Goal: Transaction & Acquisition: Purchase product/service

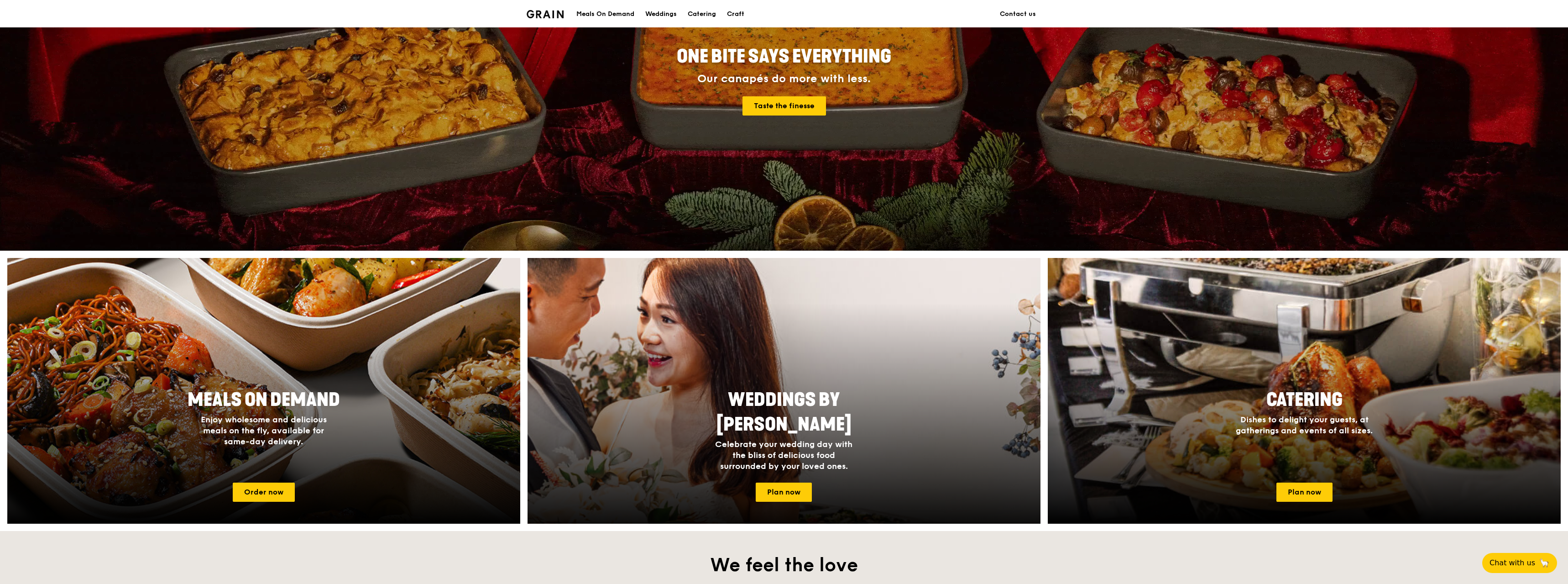
scroll to position [137, 0]
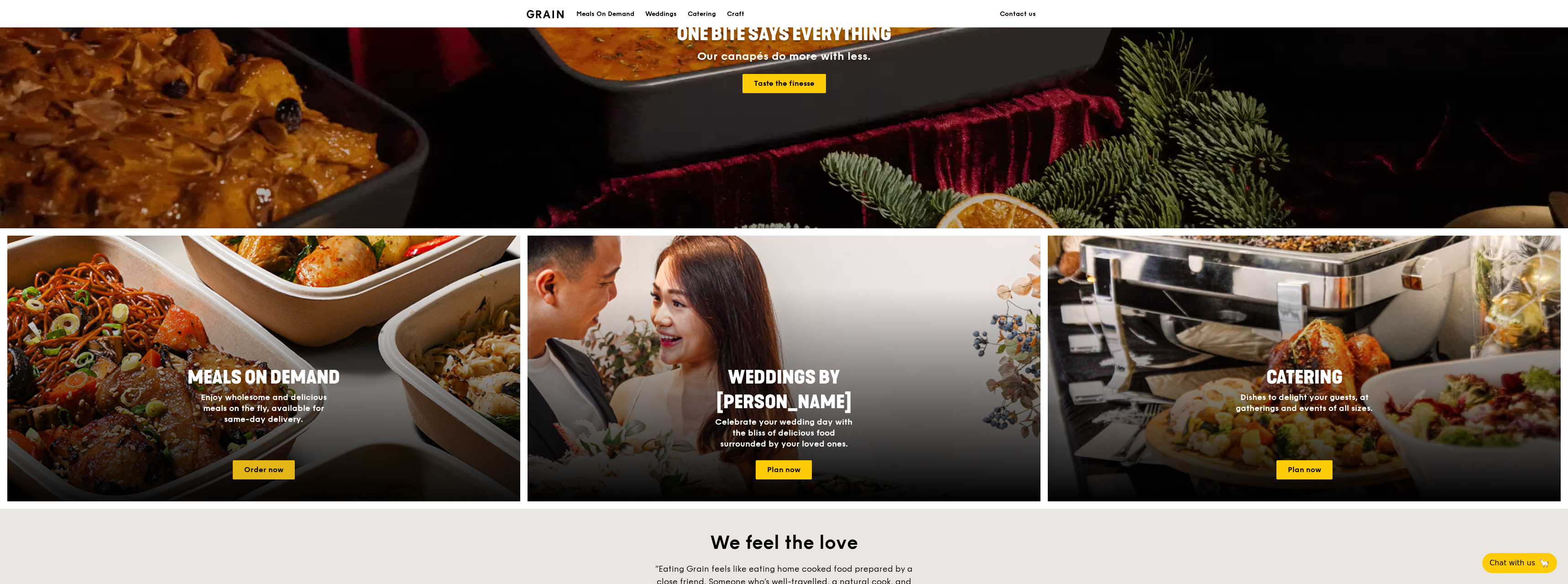
click at [279, 466] on link "Order now" at bounding box center [263, 470] width 62 height 19
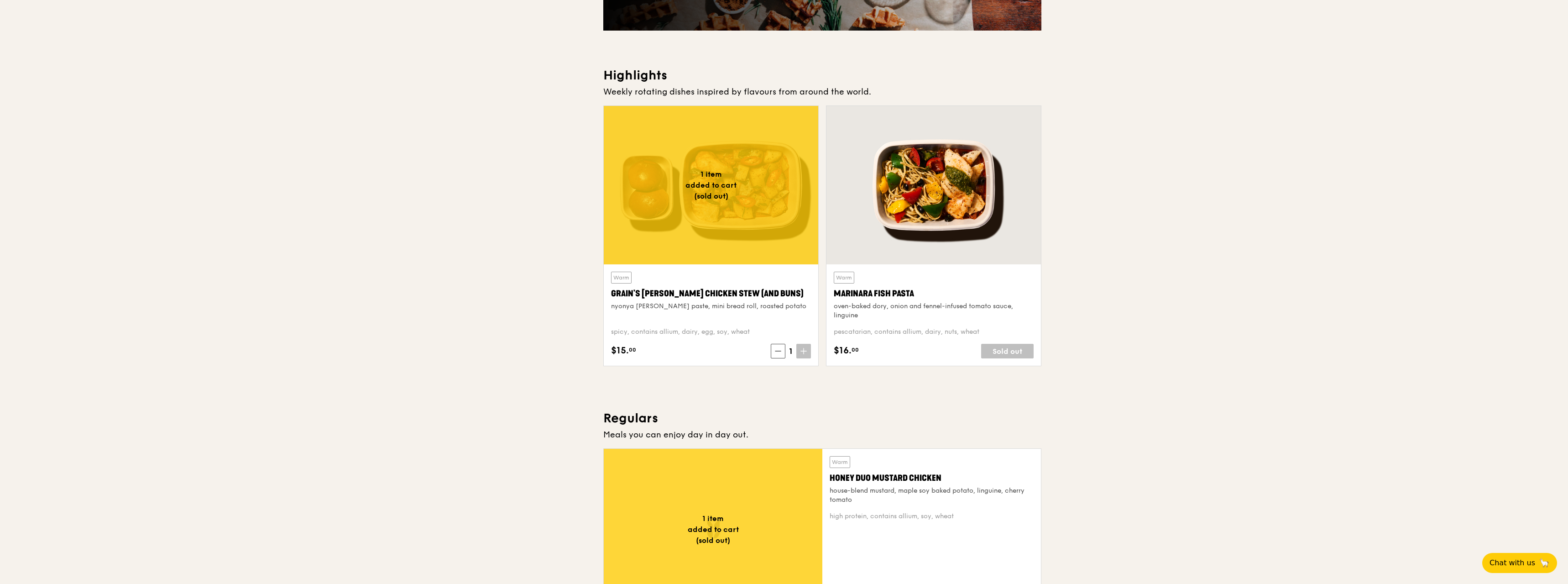
scroll to position [229, 0]
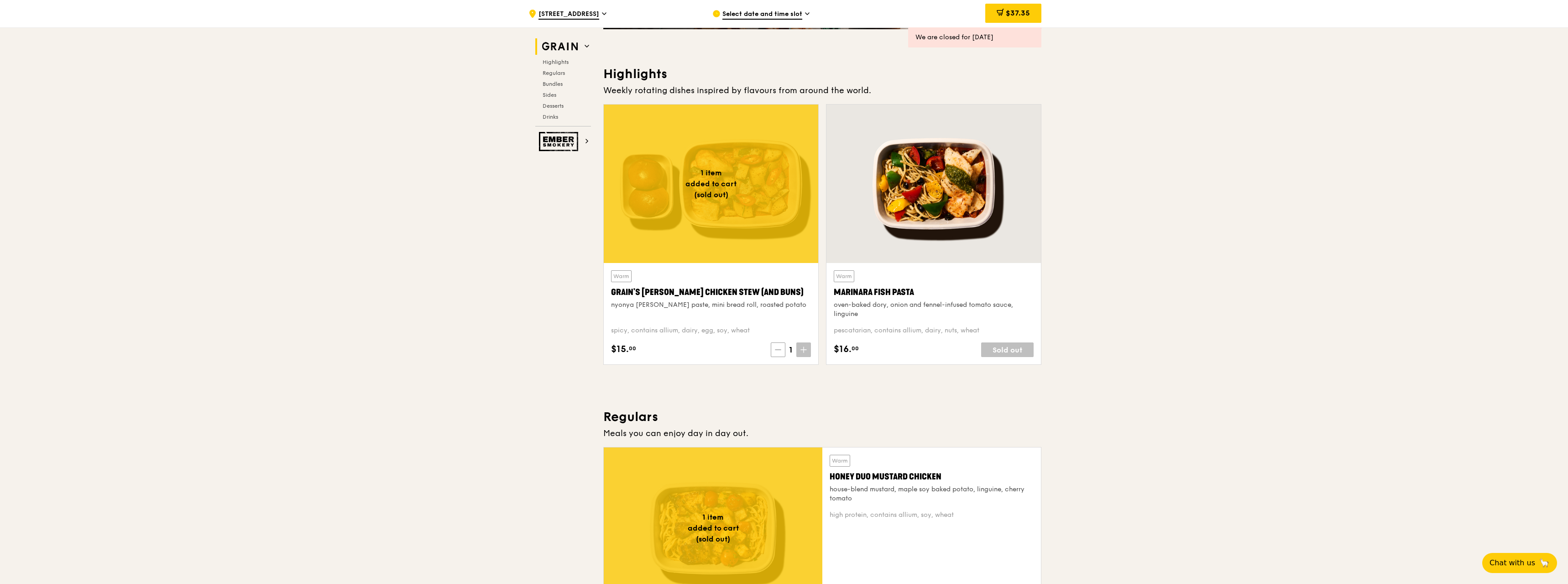
click at [778, 349] on icon at bounding box center [778, 350] width 7 height 7
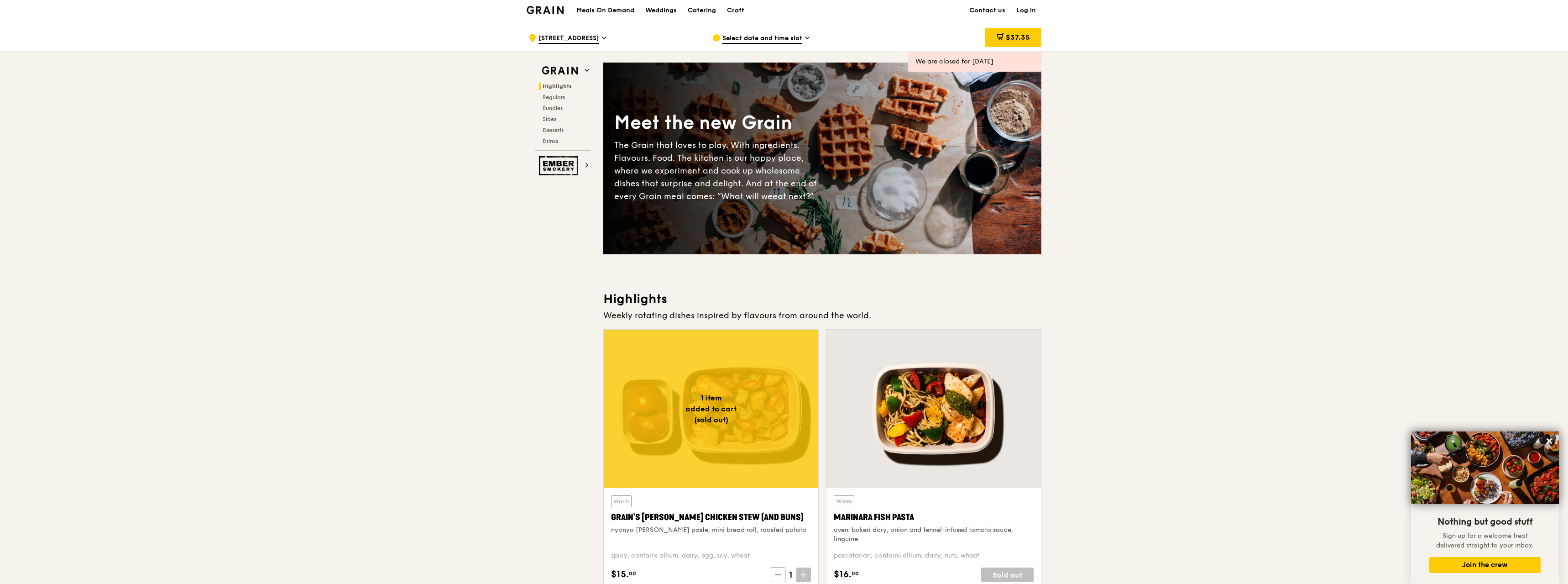
scroll to position [0, 0]
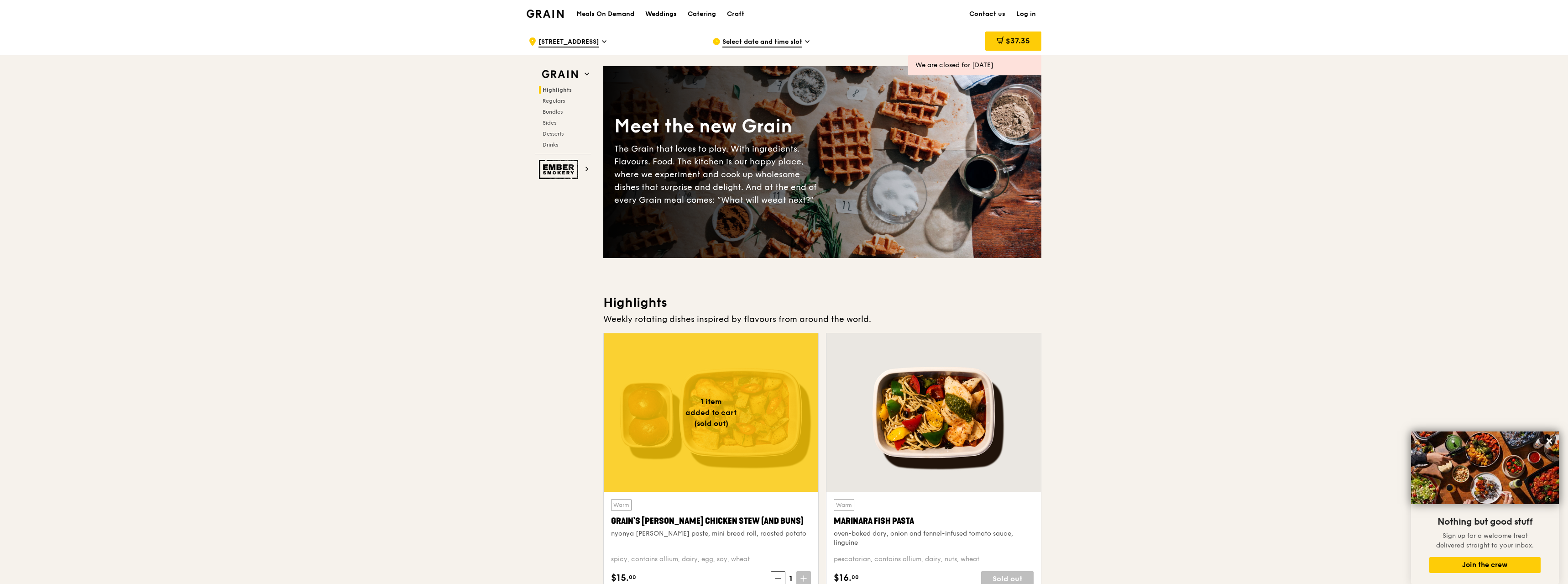
click at [562, 91] on span "Highlights" at bounding box center [557, 90] width 30 height 7
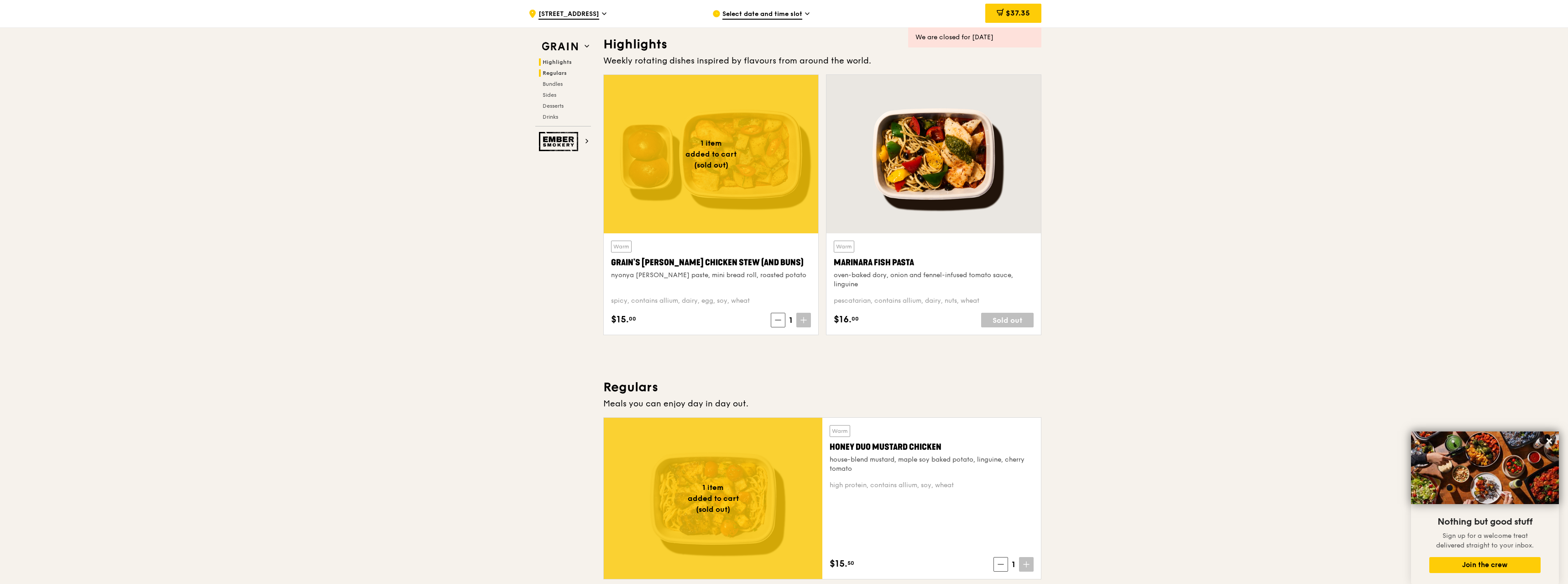
click at [561, 72] on span "Regulars" at bounding box center [554, 72] width 24 height 7
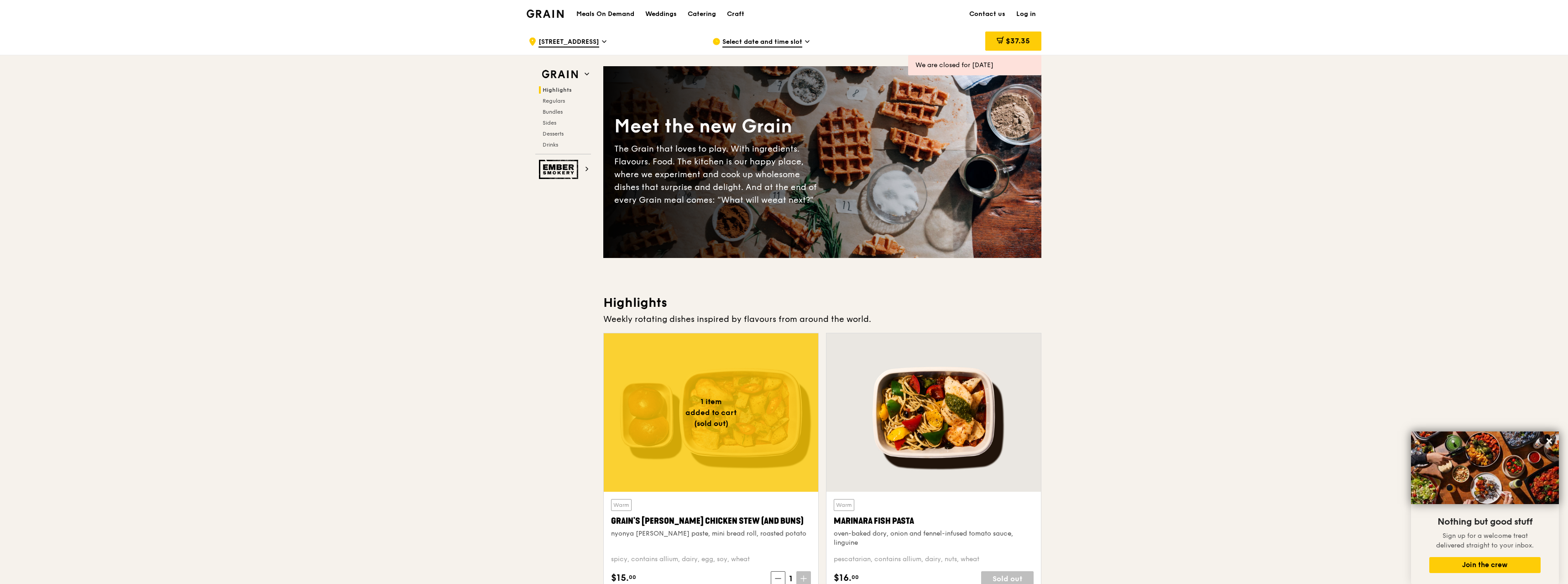
click at [559, 86] on div "Grain Highlights Regulars Bundles Sides Desserts Drinks" at bounding box center [563, 110] width 55 height 88
click at [797, 43] on span "Select date and time slot" at bounding box center [762, 42] width 80 height 10
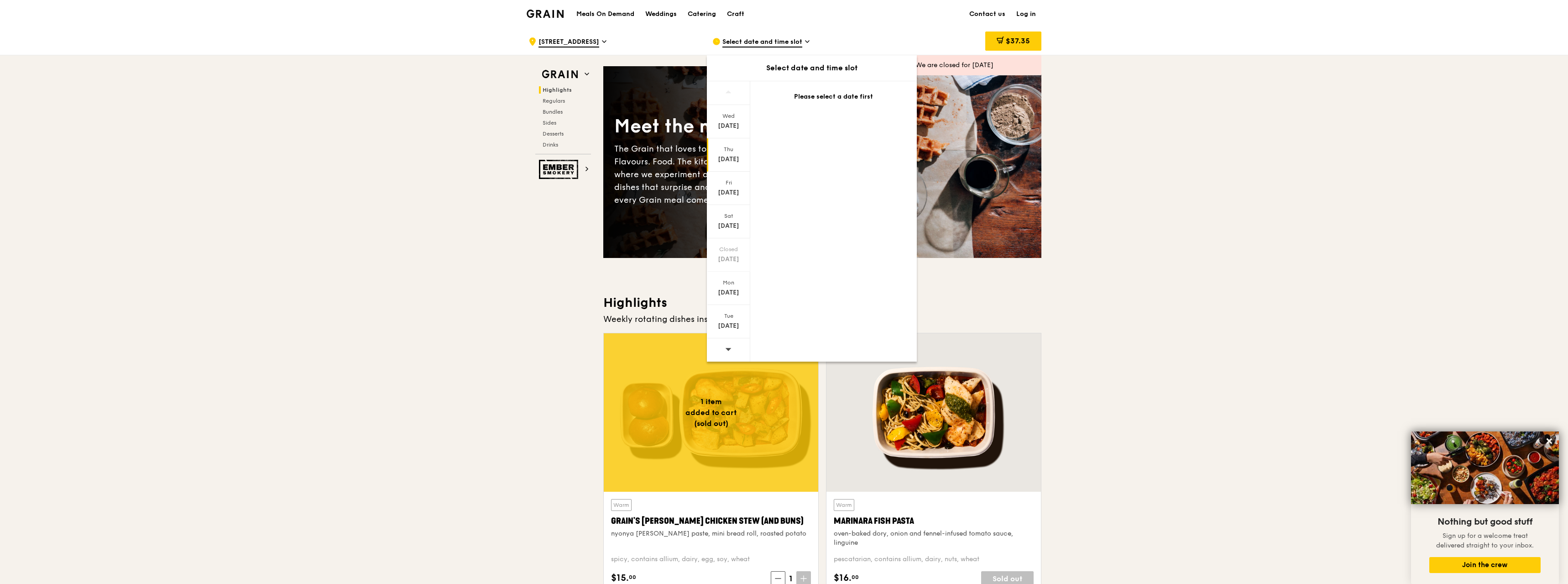
click at [734, 154] on div "[DATE]" at bounding box center [729, 159] width 41 height 10
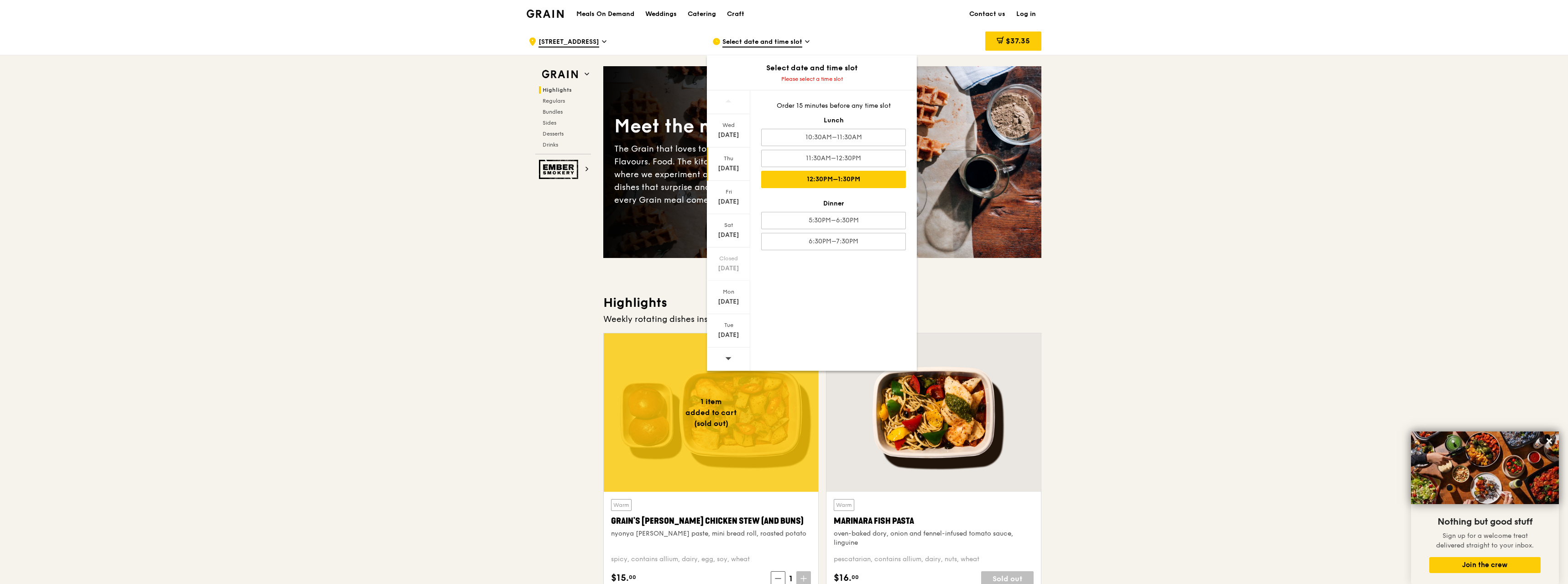
click at [824, 179] on div "12:30PM–1:30PM" at bounding box center [834, 179] width 145 height 17
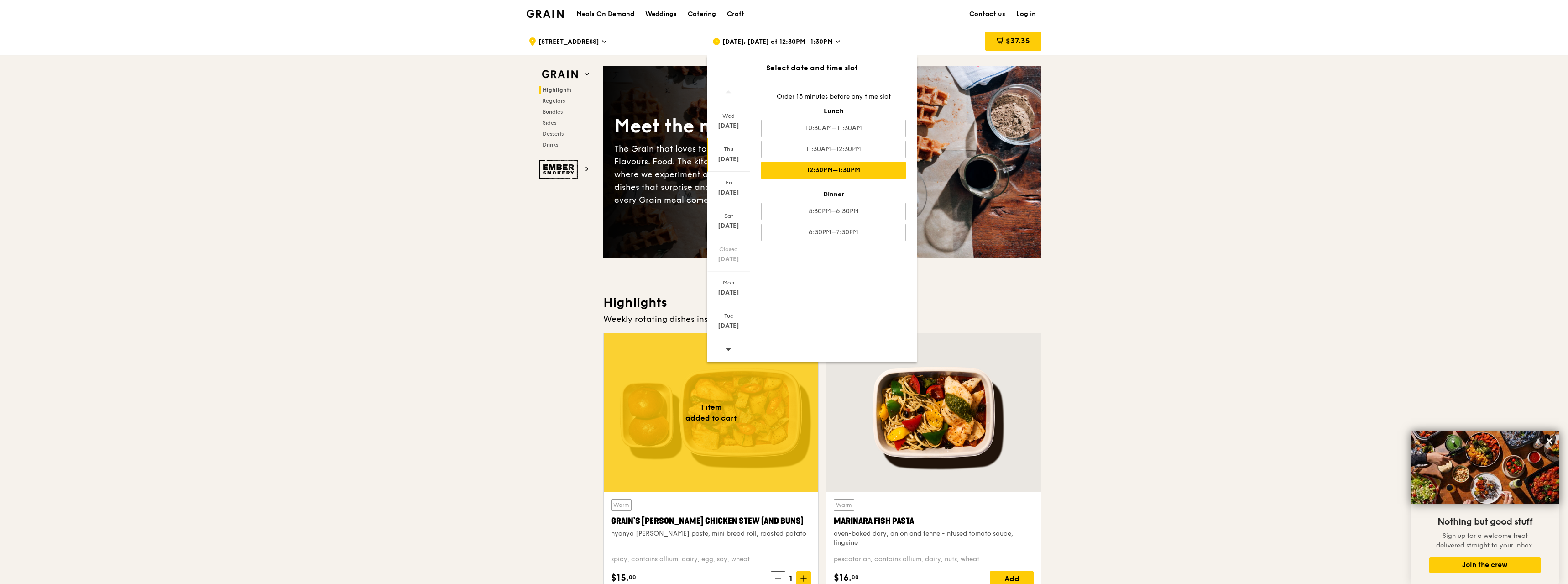
click at [604, 45] on div ".cls-1 { fill: none; stroke: #fff; stroke-linecap: round; stroke-linejoin: roun…" at bounding box center [613, 41] width 170 height 28
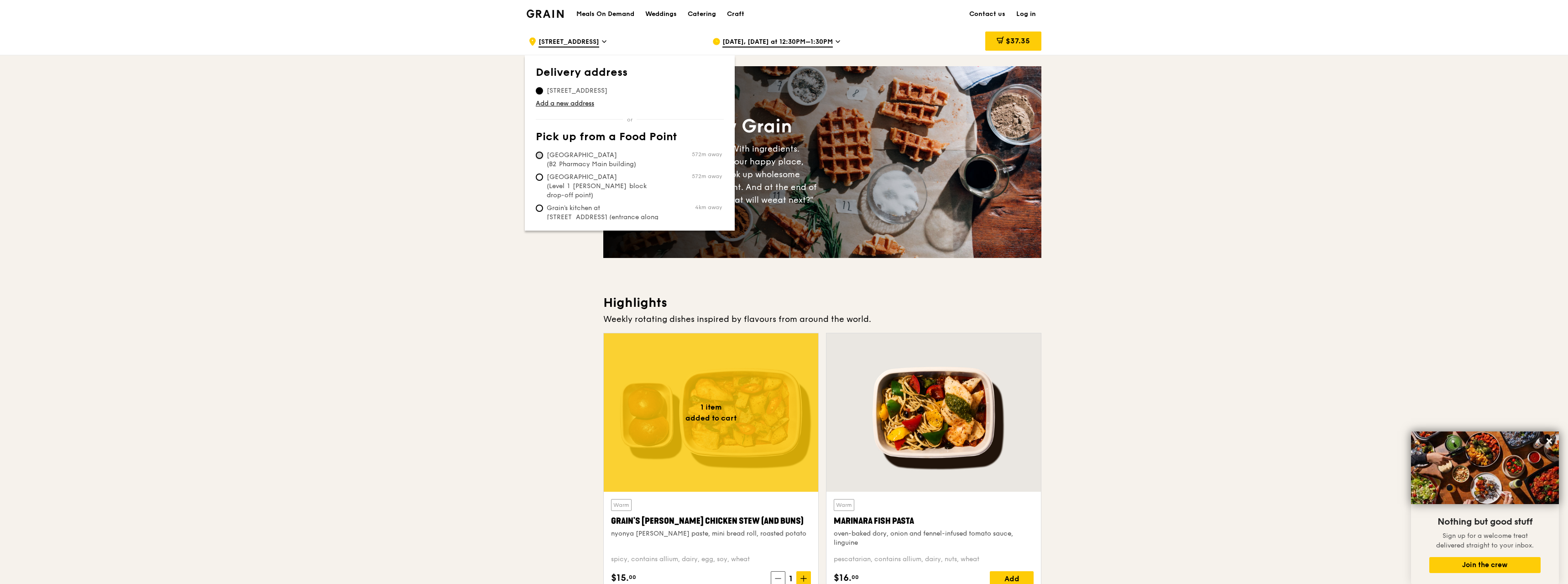
click at [542, 156] on input "[GEOGRAPHIC_DATA] (B2 Pharmacy Main building) 572m away" at bounding box center [540, 155] width 8 height 8
radio input "true"
click at [833, 38] on span "[DATE], [DATE] at 12:30PM–1:30PM" at bounding box center [777, 42] width 111 height 10
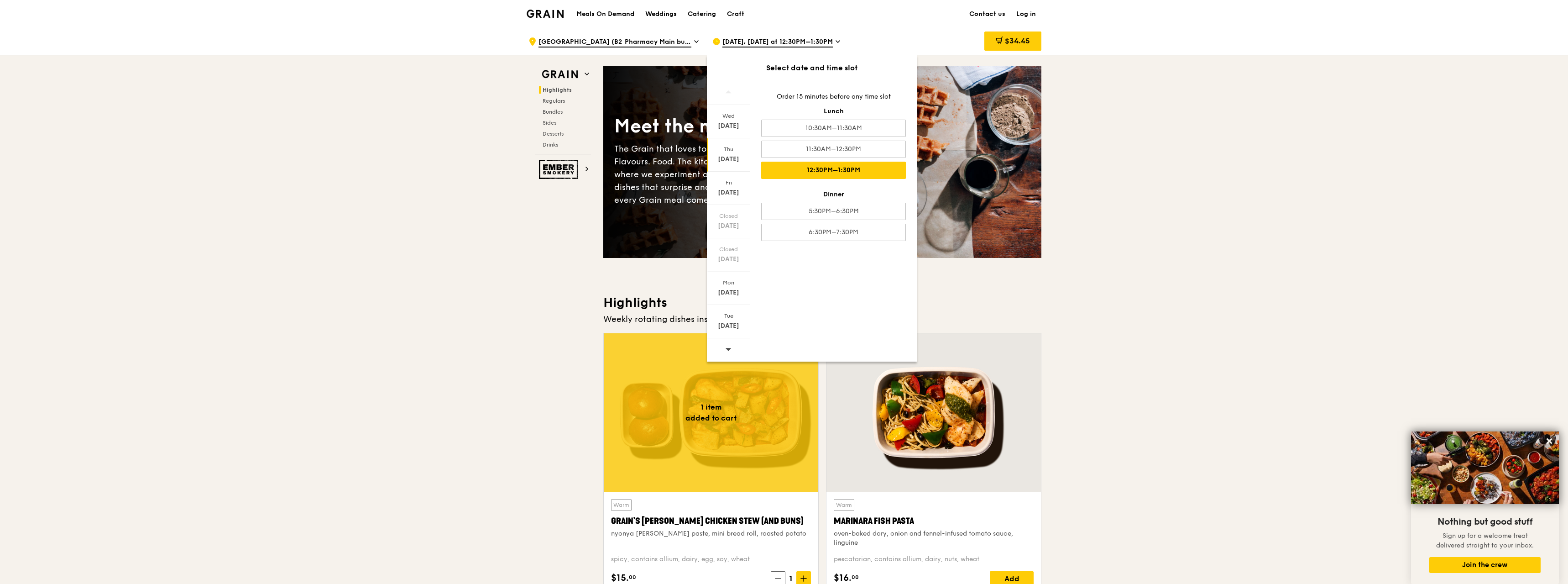
click at [858, 169] on div "12:30PM–1:30PM" at bounding box center [834, 171] width 145 height 17
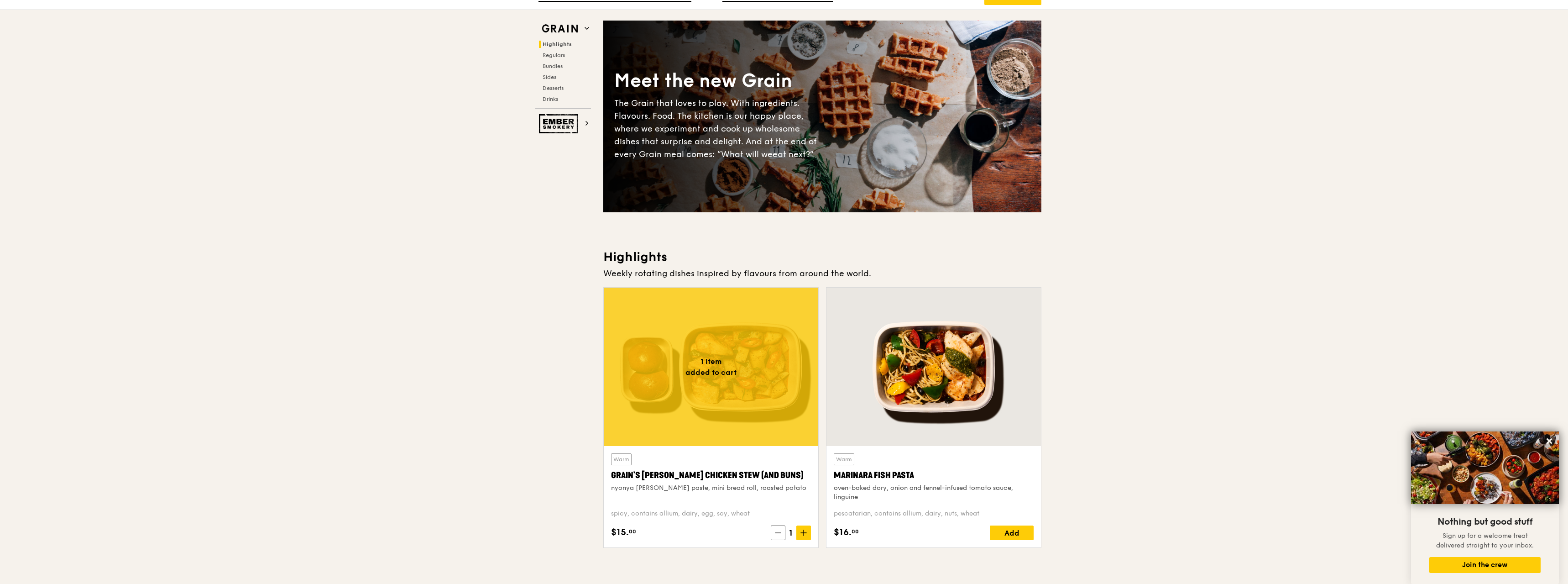
scroll to position [183, 0]
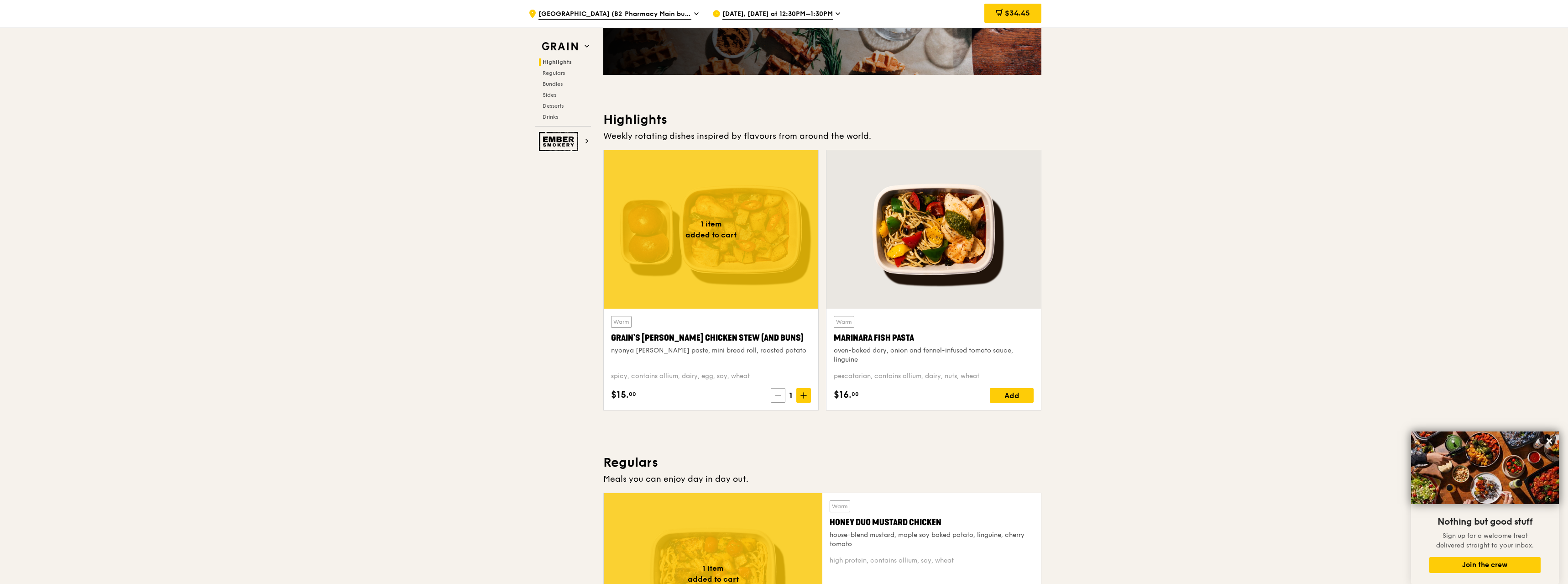
click at [777, 389] on span at bounding box center [777, 394] width 14 height 14
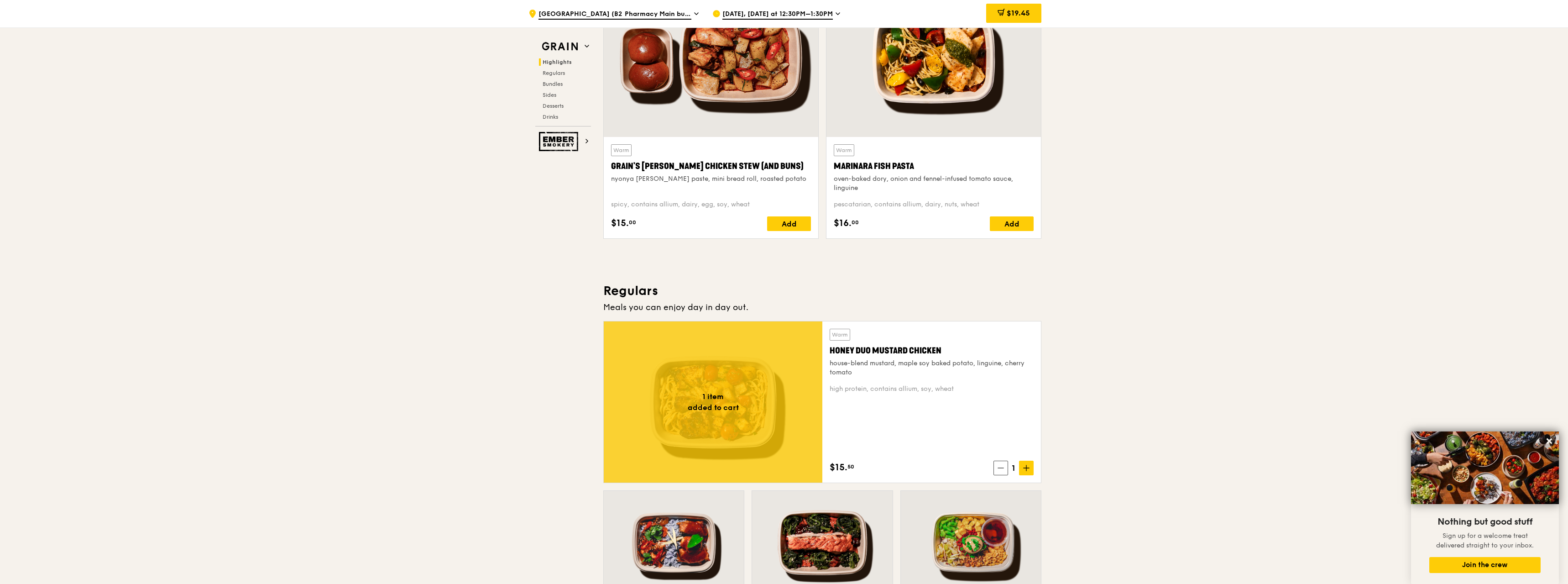
scroll to position [365, 0]
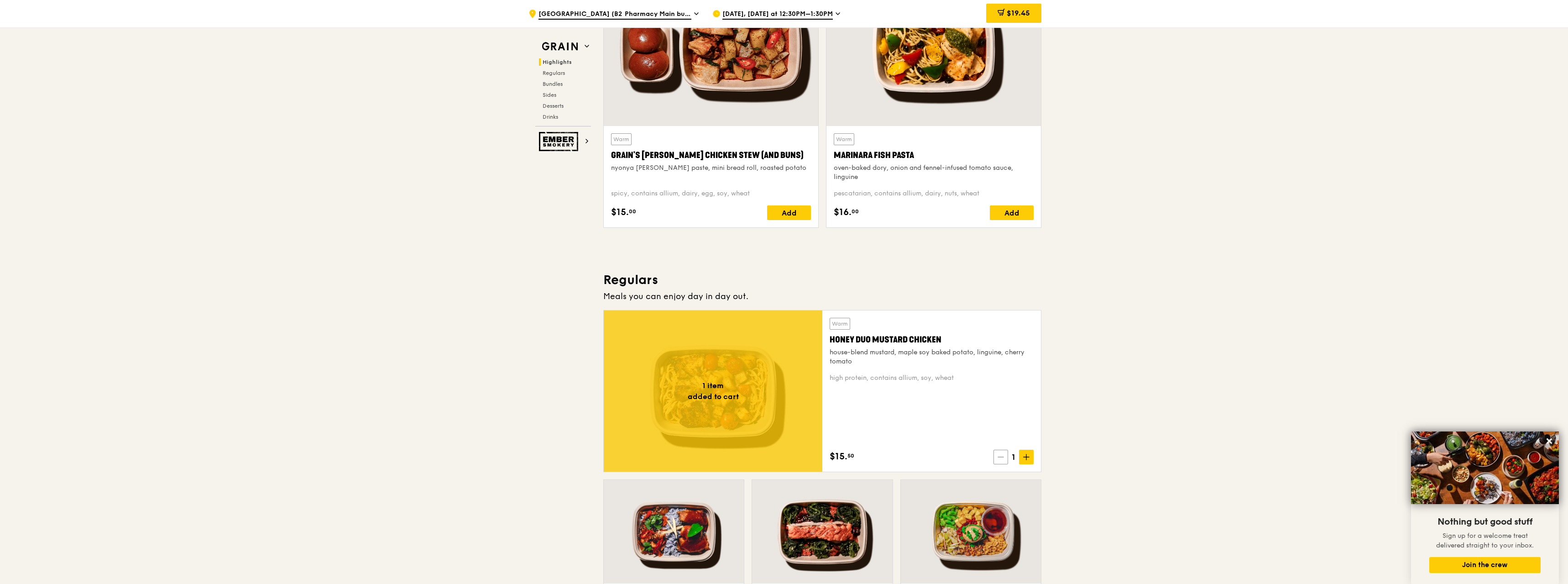
click at [998, 459] on icon at bounding box center [1000, 456] width 7 height 7
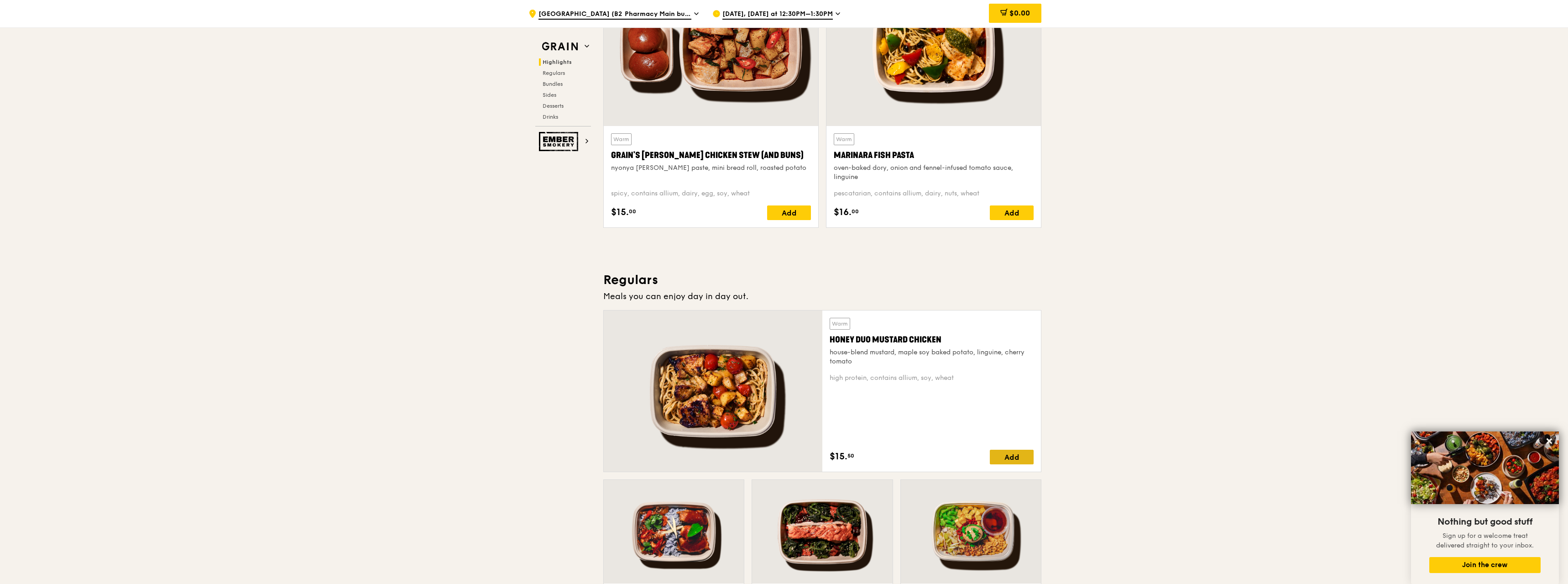
click at [1025, 458] on div "Add" at bounding box center [1012, 456] width 44 height 14
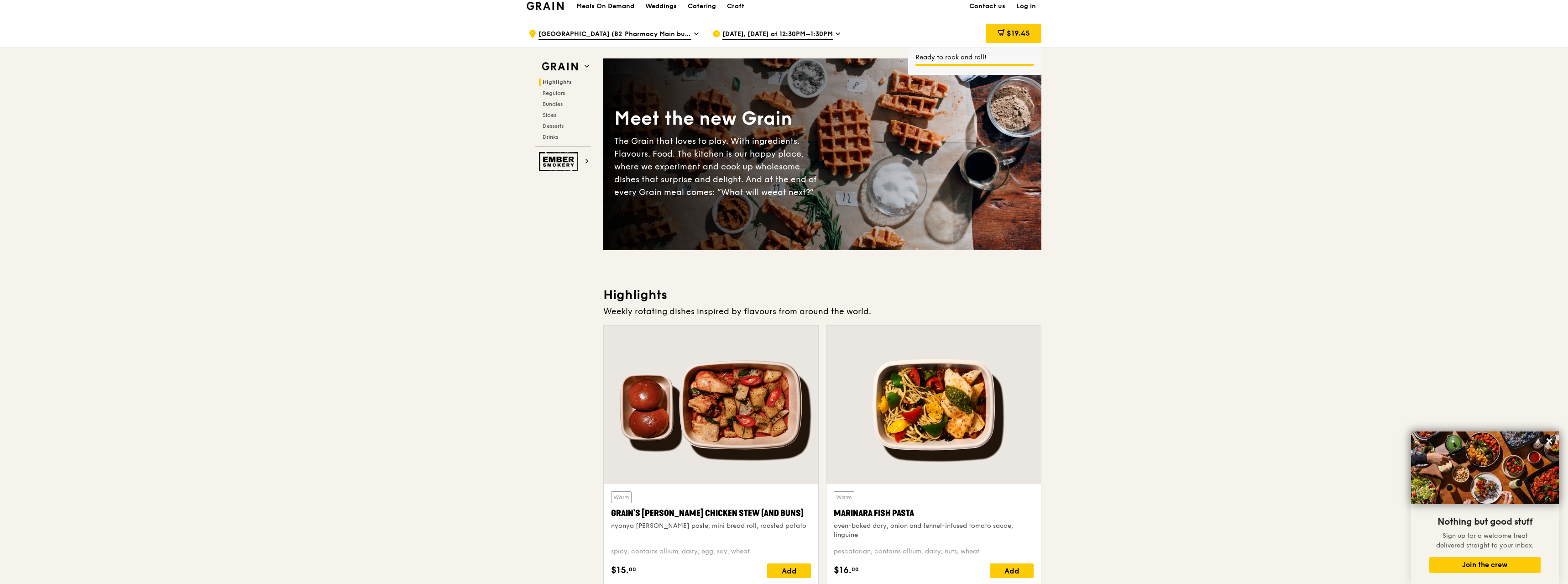
scroll to position [0, 0]
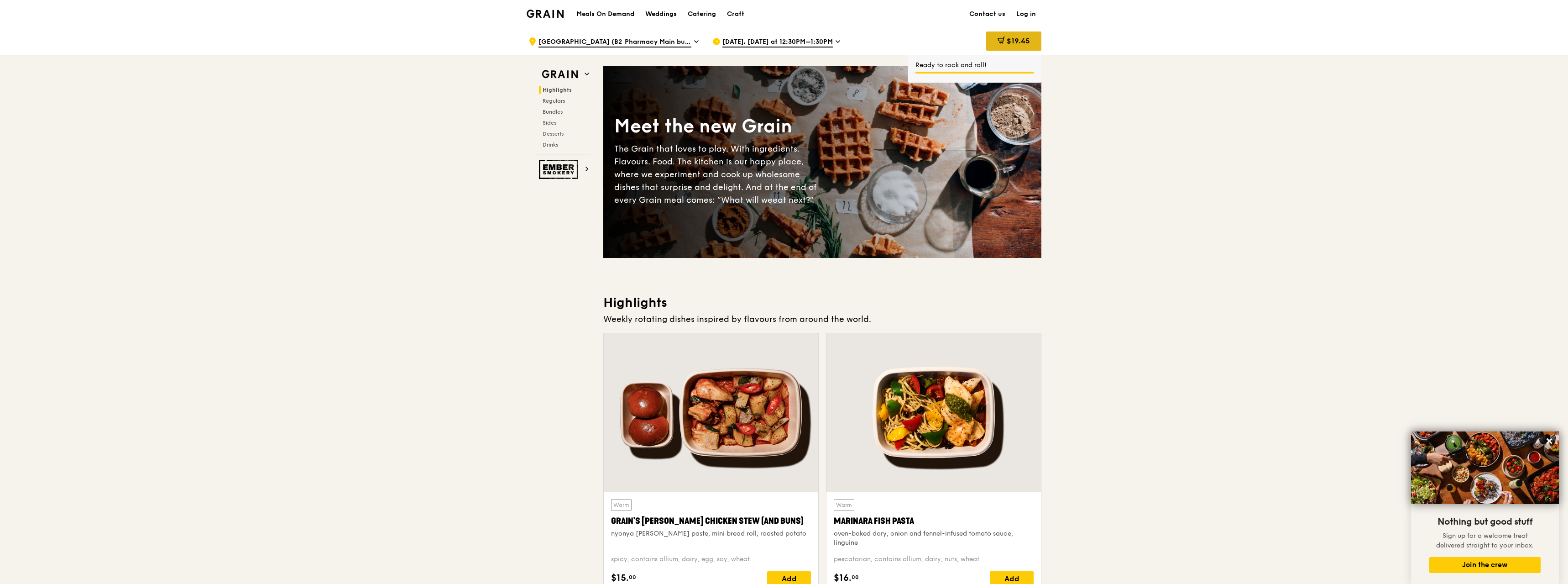
click at [1015, 40] on span "$19.45" at bounding box center [1018, 40] width 23 height 9
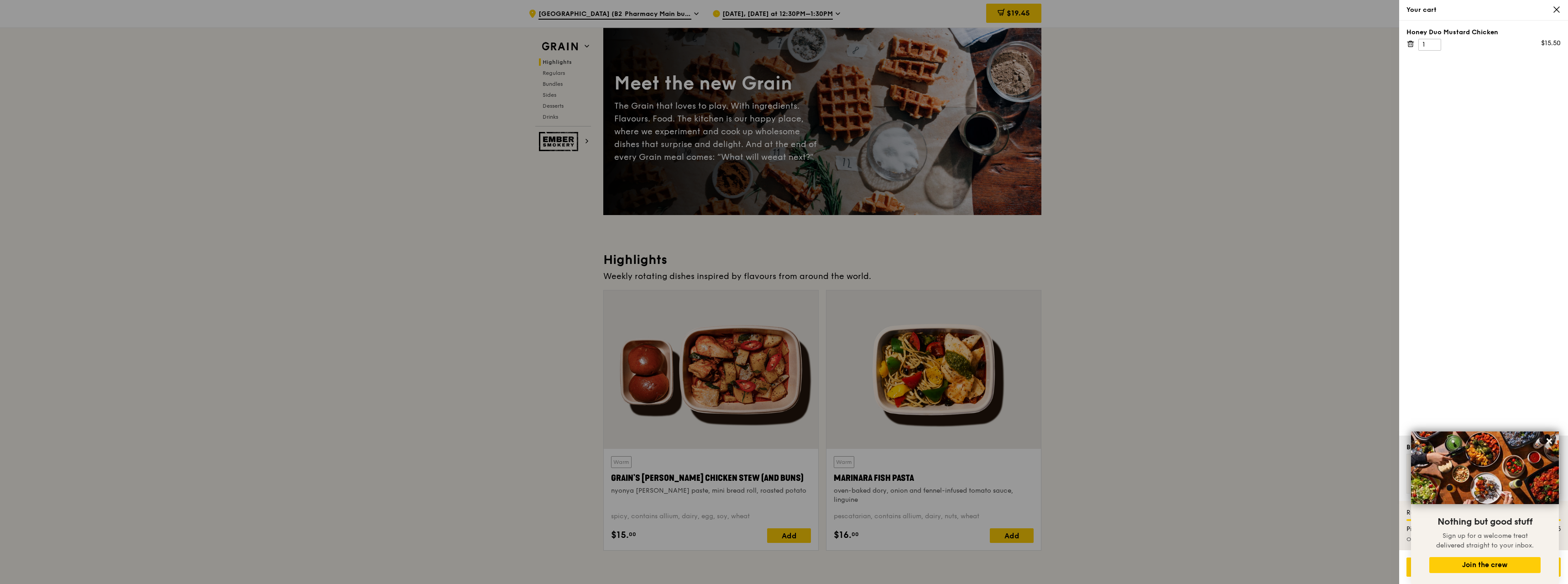
scroll to position [46, 0]
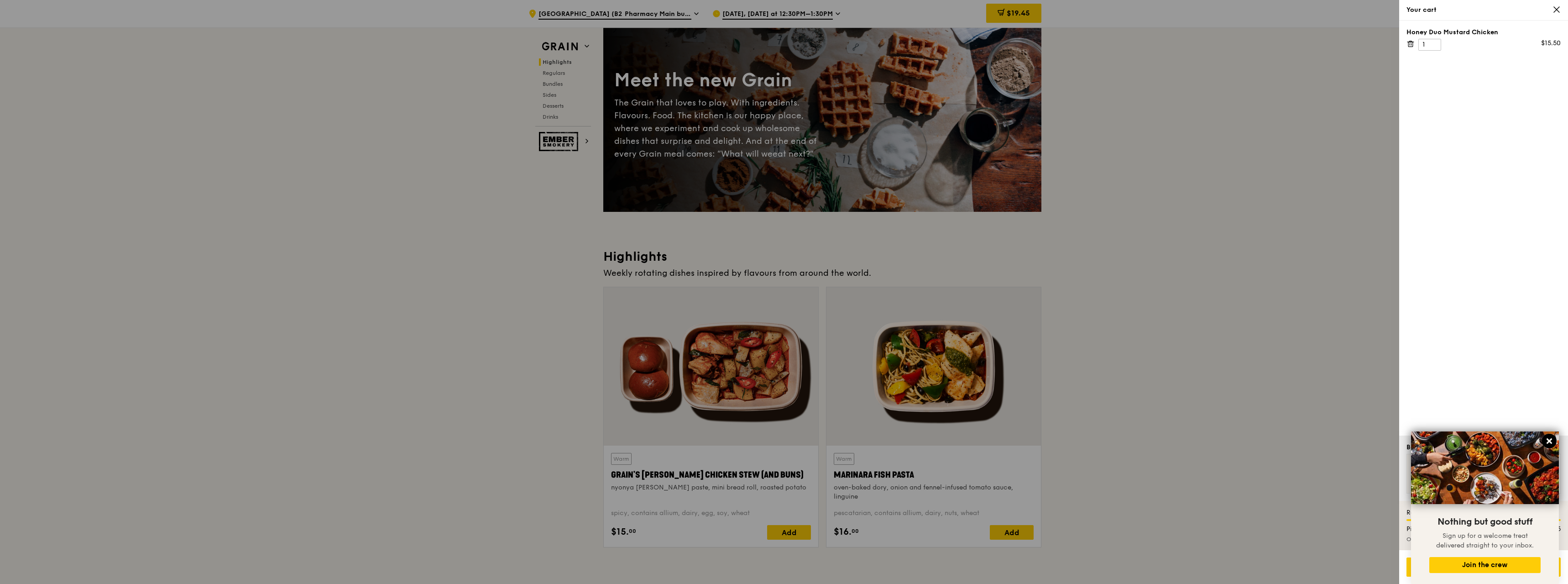
click at [1551, 444] on icon at bounding box center [1549, 441] width 9 height 9
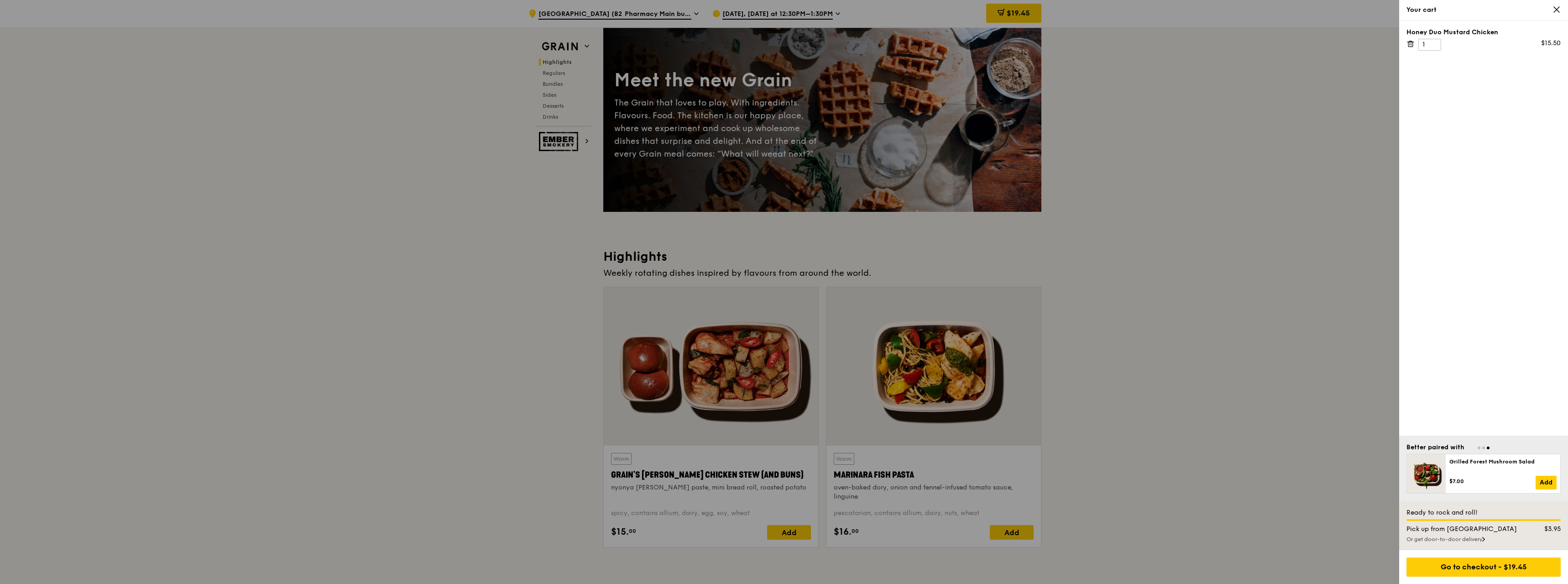
click at [1557, 10] on icon at bounding box center [1557, 10] width 9 height 9
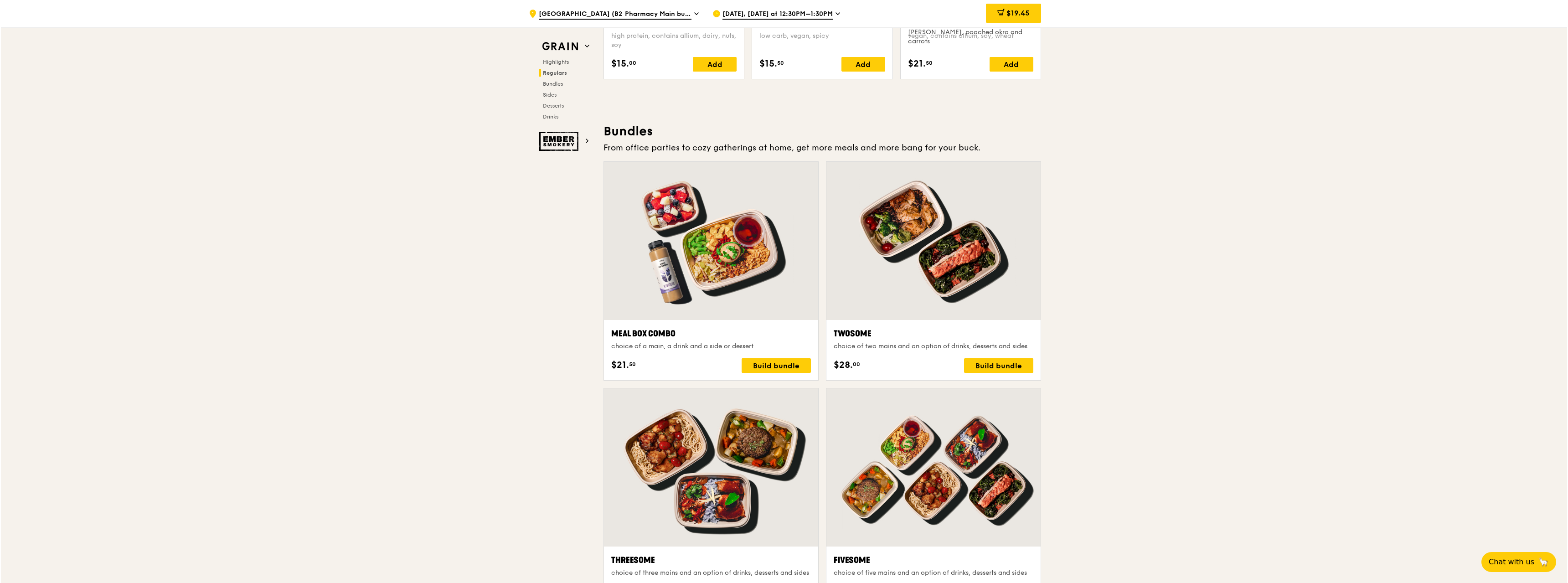
scroll to position [1231, 0]
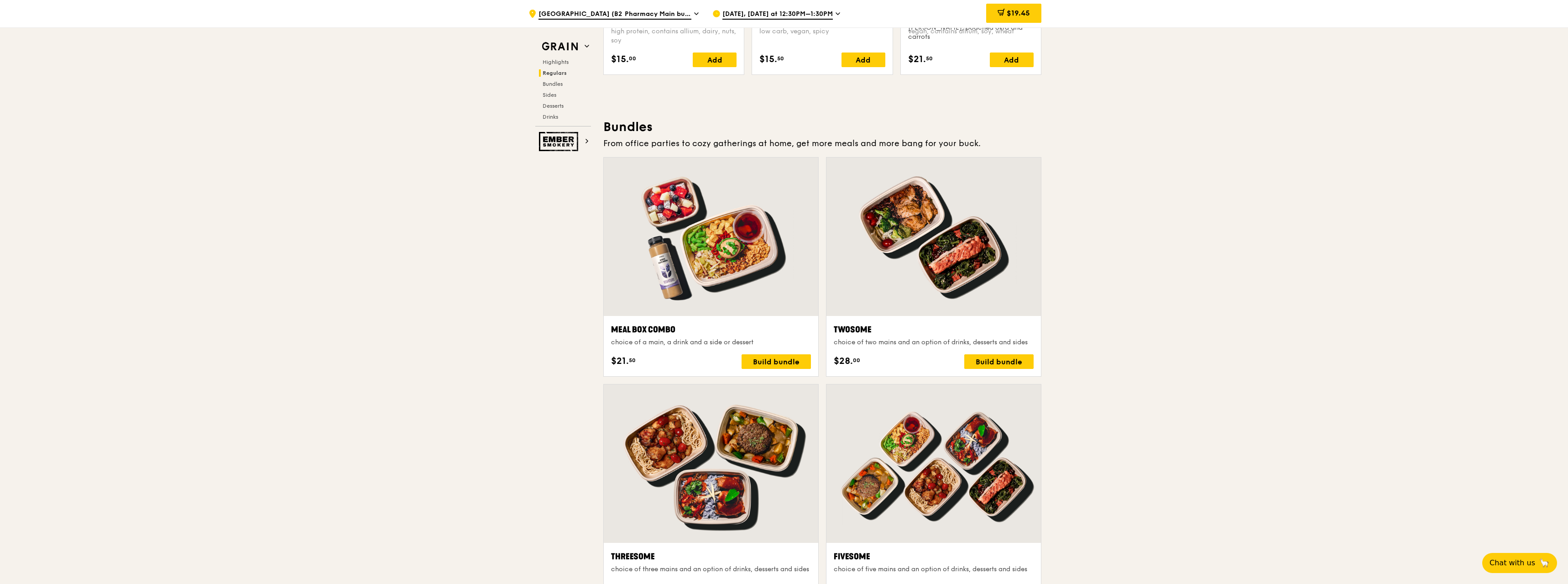
click at [783, 267] on div at bounding box center [711, 236] width 214 height 158
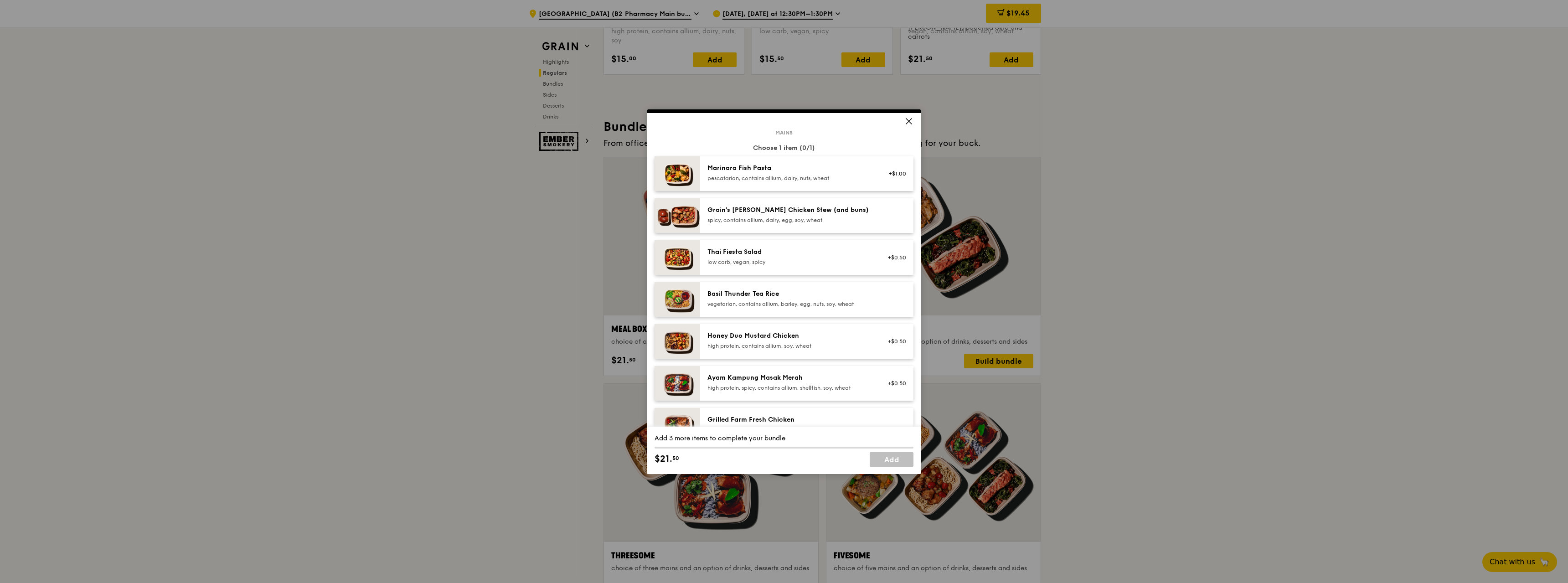
scroll to position [46, 0]
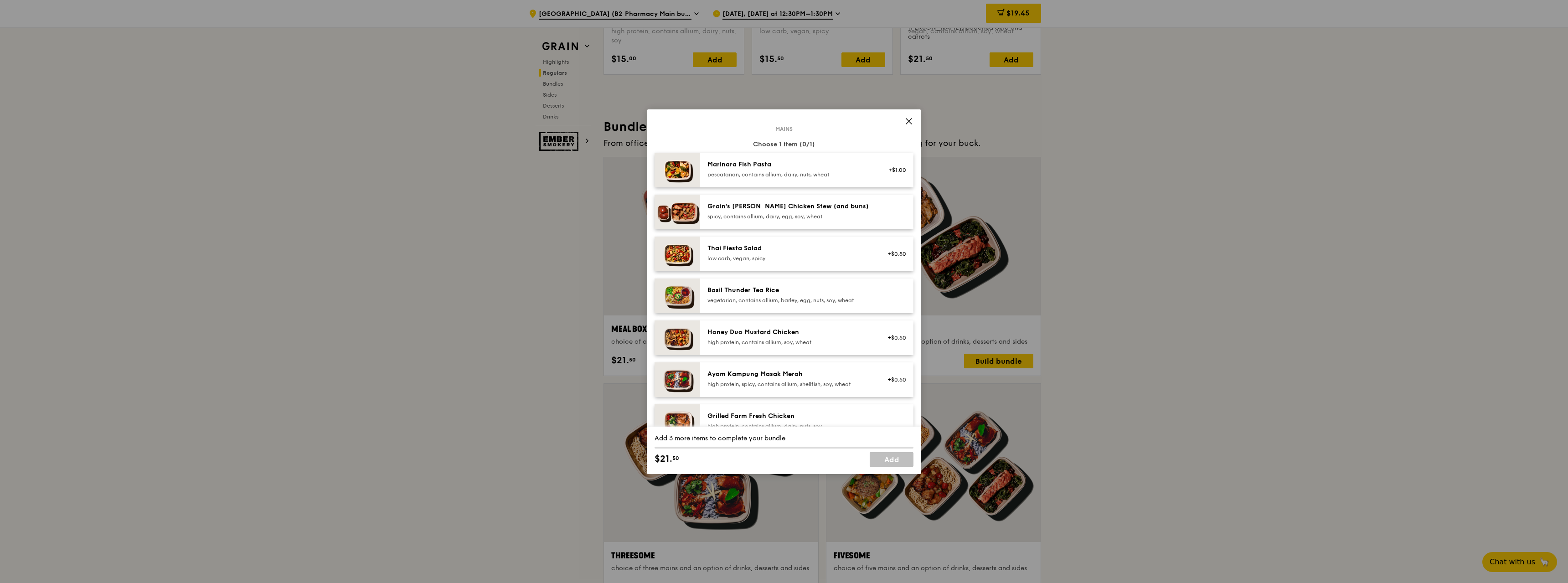
click at [795, 333] on div "Honey Duo Mustard Chicken" at bounding box center [790, 332] width 164 height 10
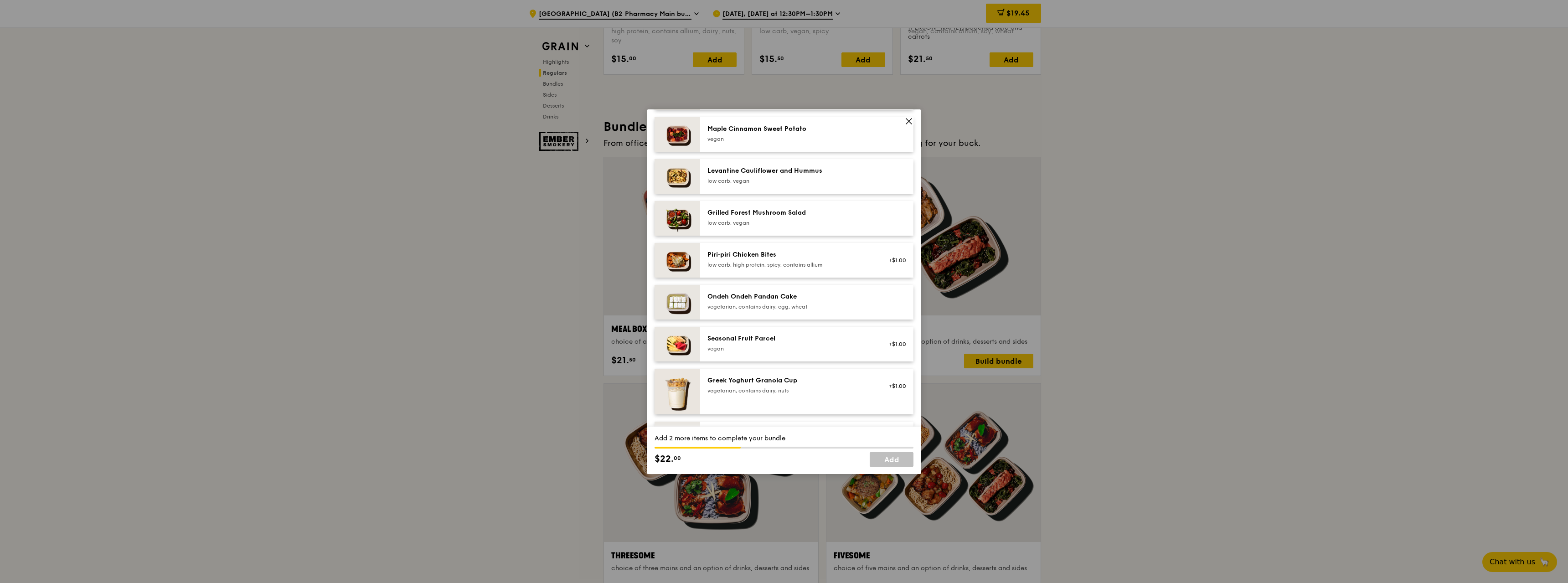
scroll to position [547, 0]
click at [822, 304] on div "vegetarian, contains dairy, egg, wheat" at bounding box center [790, 304] width 164 height 8
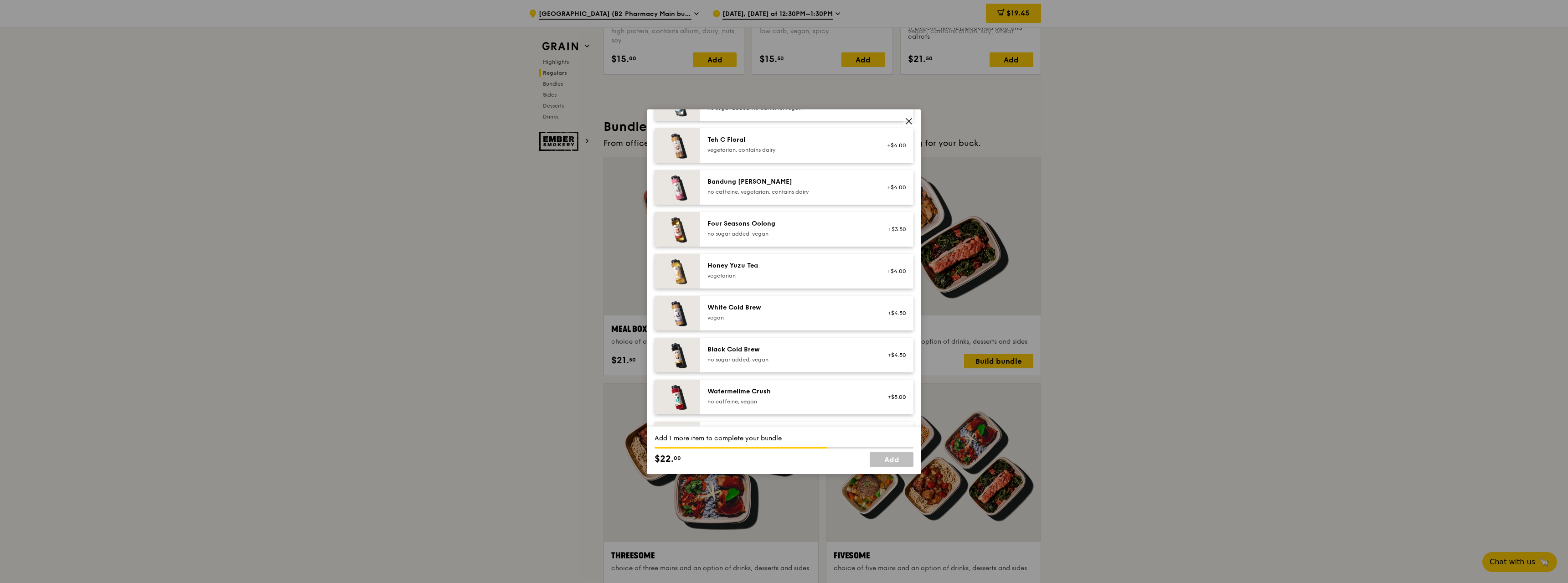
scroll to position [1002, 0]
click at [822, 304] on div "White Cold Brew" at bounding box center [790, 304] width 164 height 10
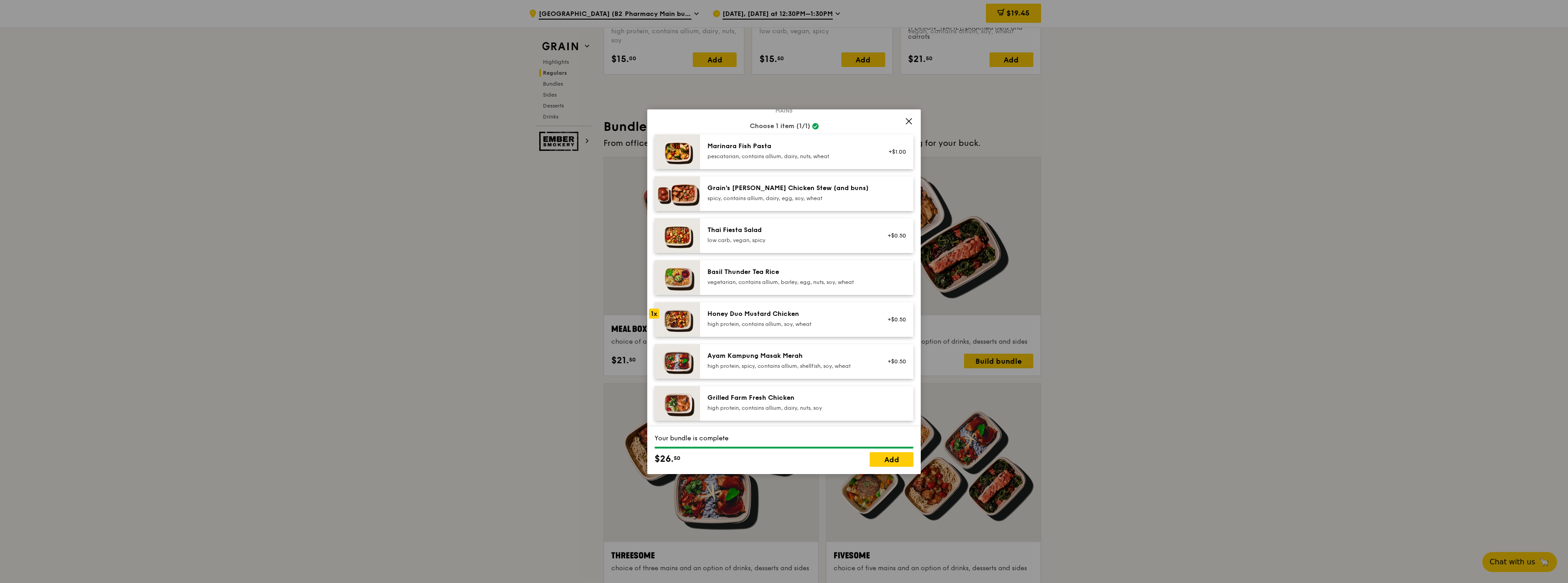
scroll to position [137, 0]
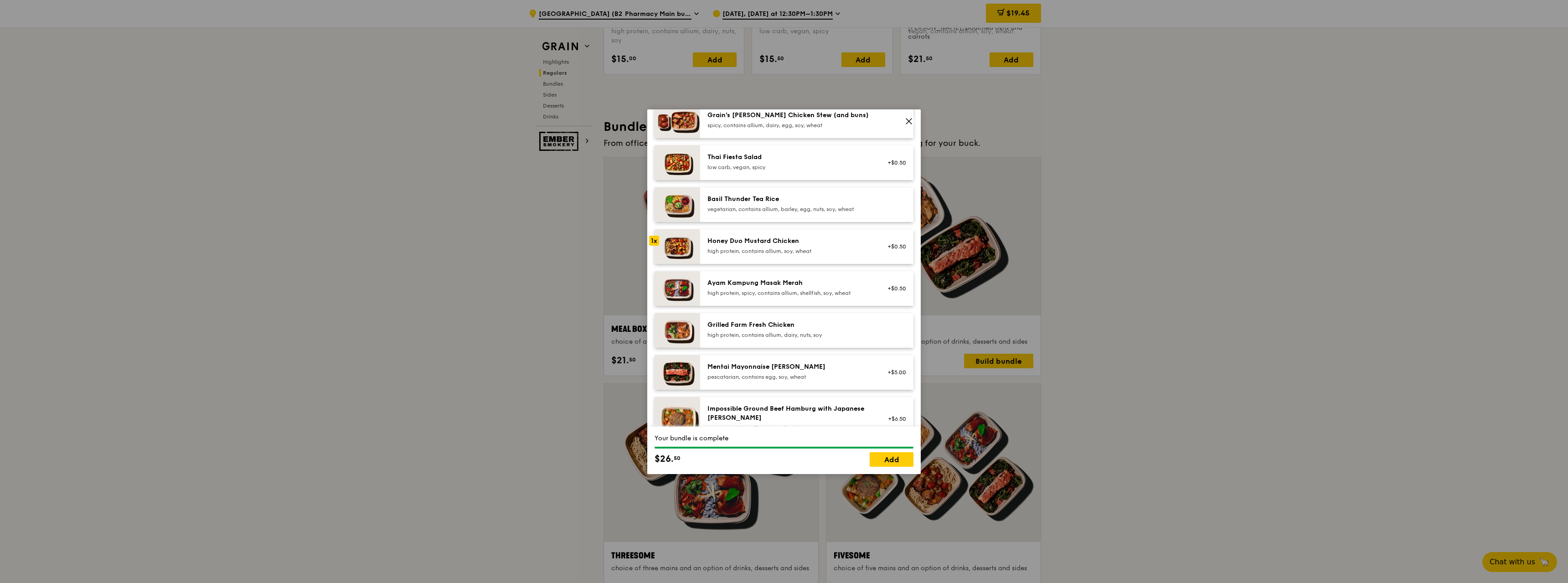
click at [909, 126] on span at bounding box center [909, 123] width 9 height 10
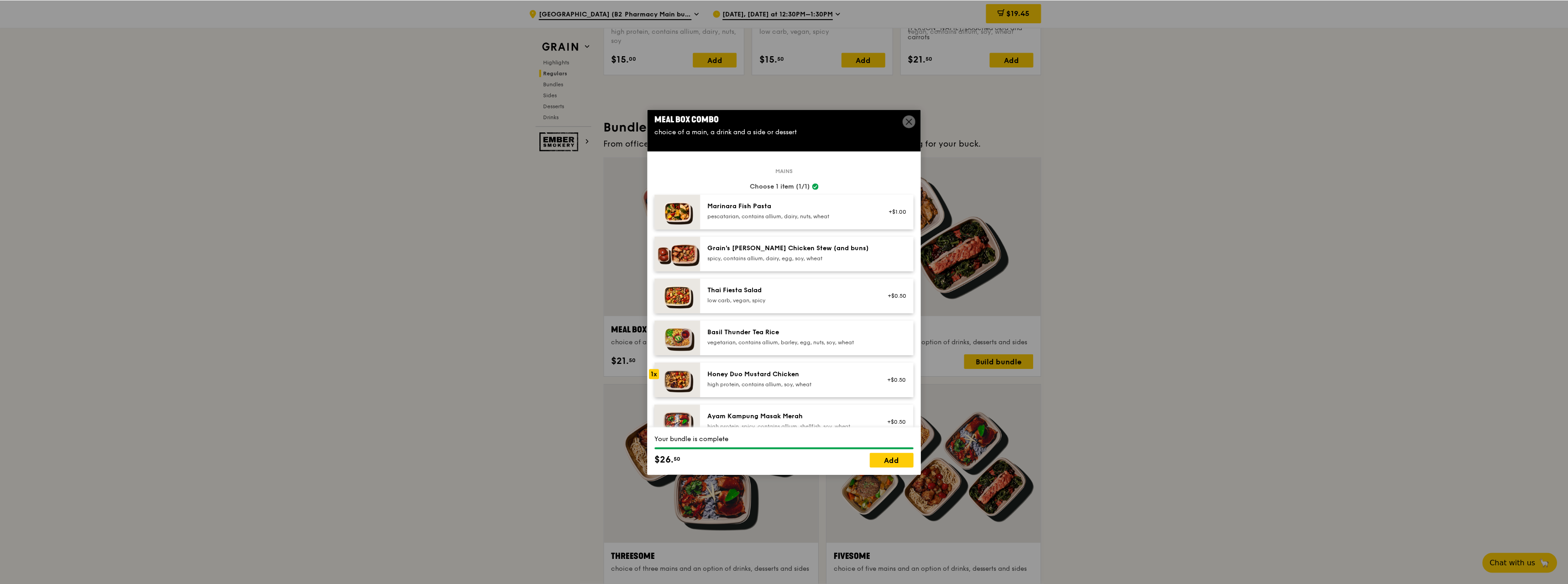
scroll to position [0, 0]
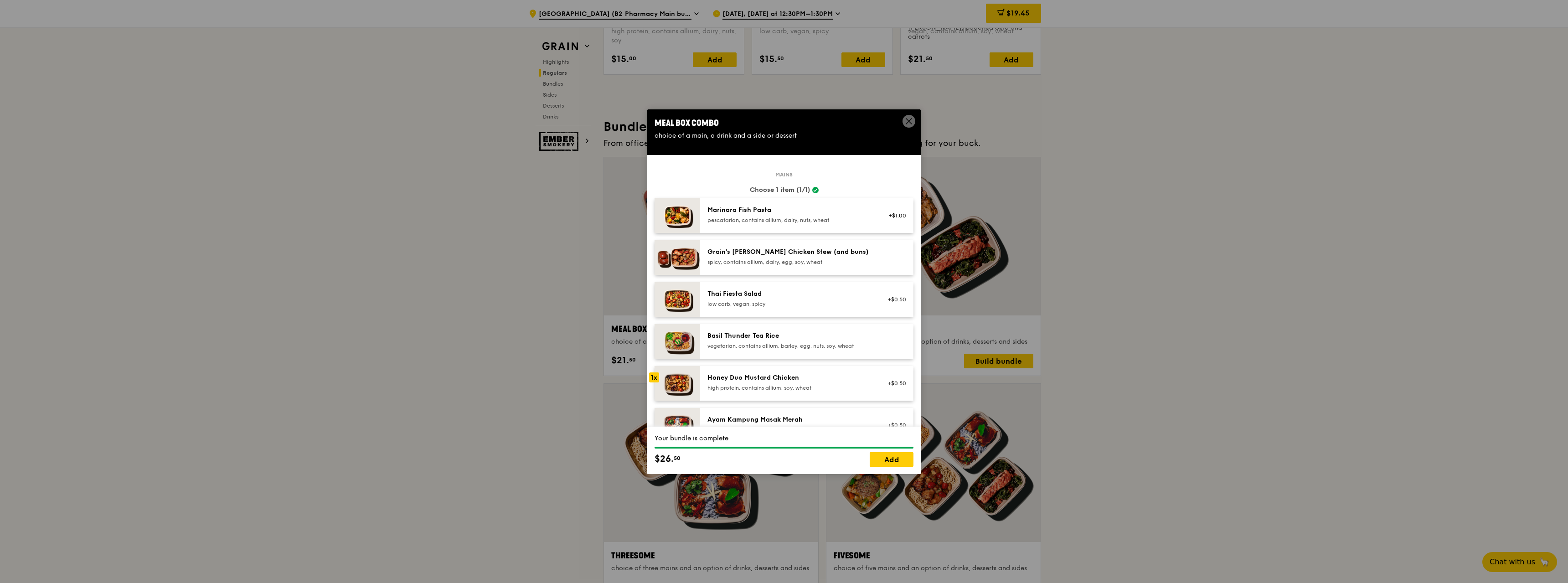
click at [907, 123] on icon at bounding box center [910, 122] width 6 height 6
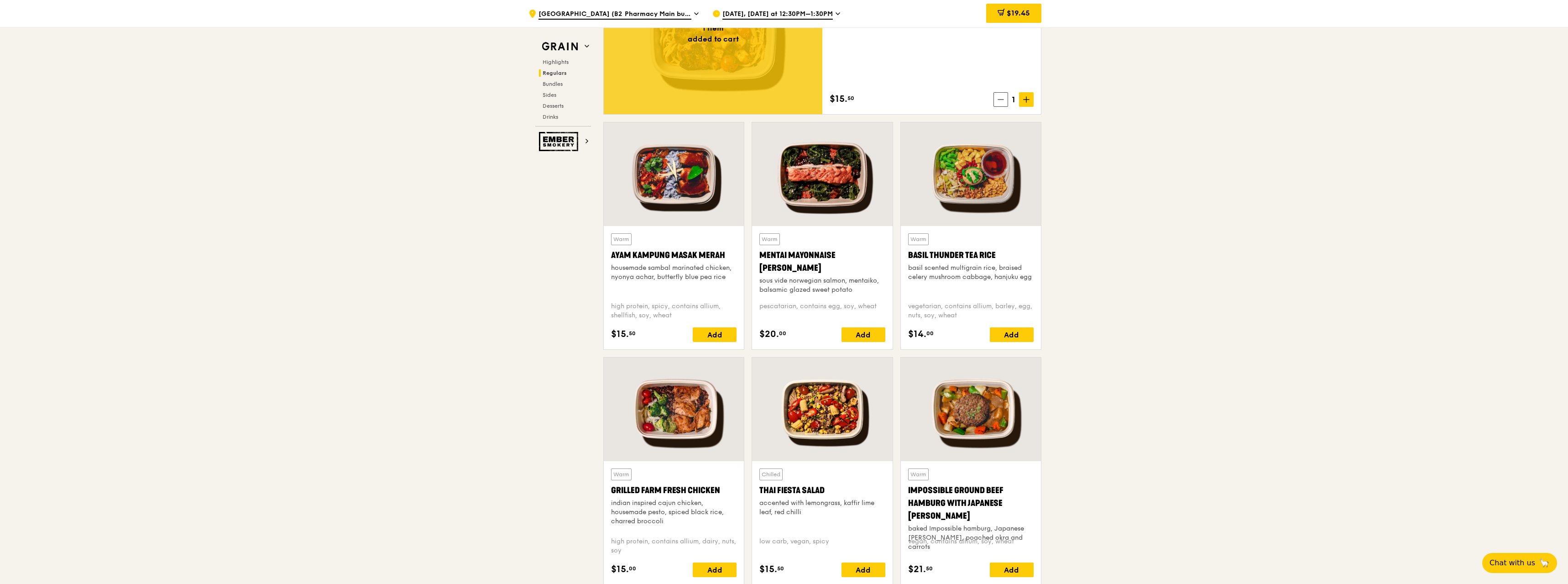
scroll to position [548, 0]
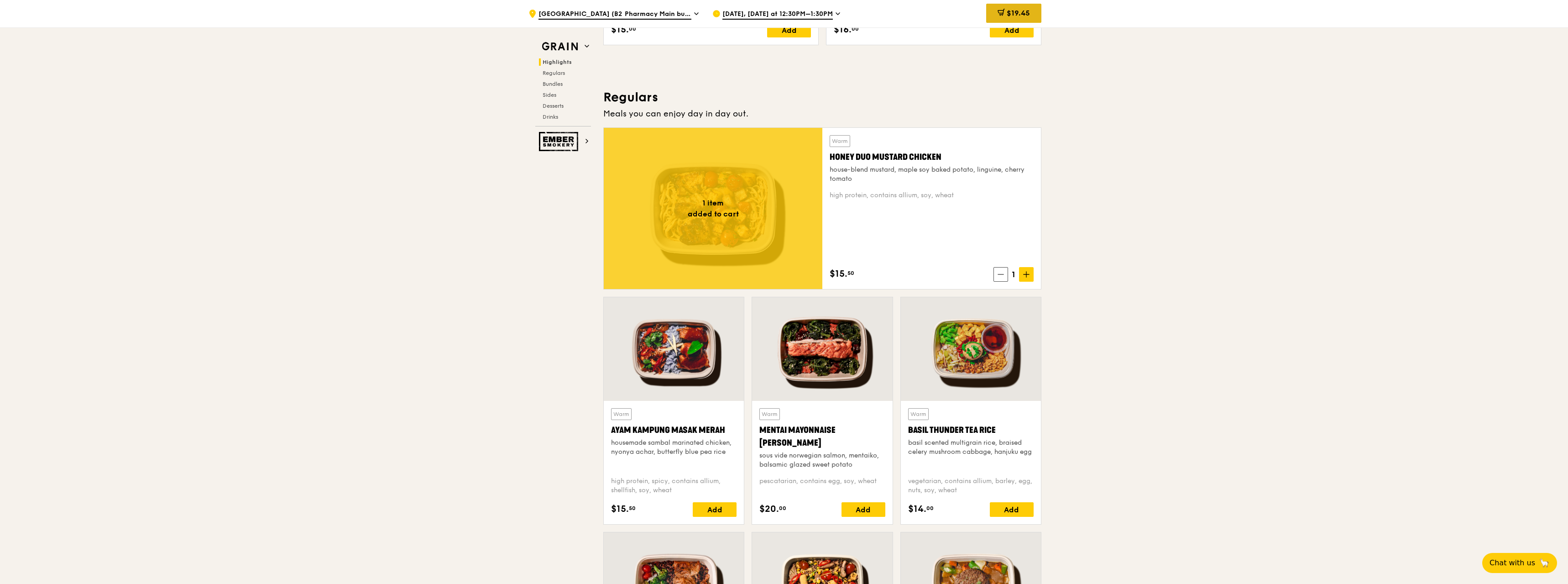
click at [1020, 5] on div "$19.45" at bounding box center [1014, 13] width 55 height 19
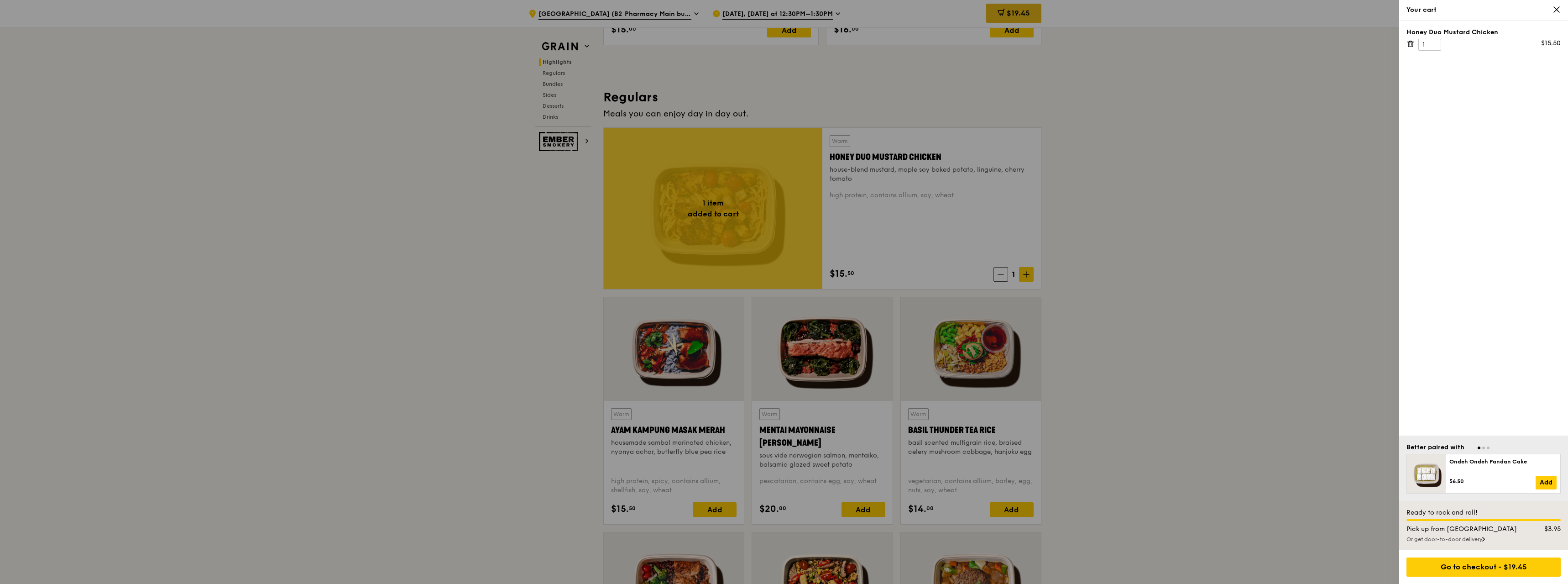
scroll to position [538, 0]
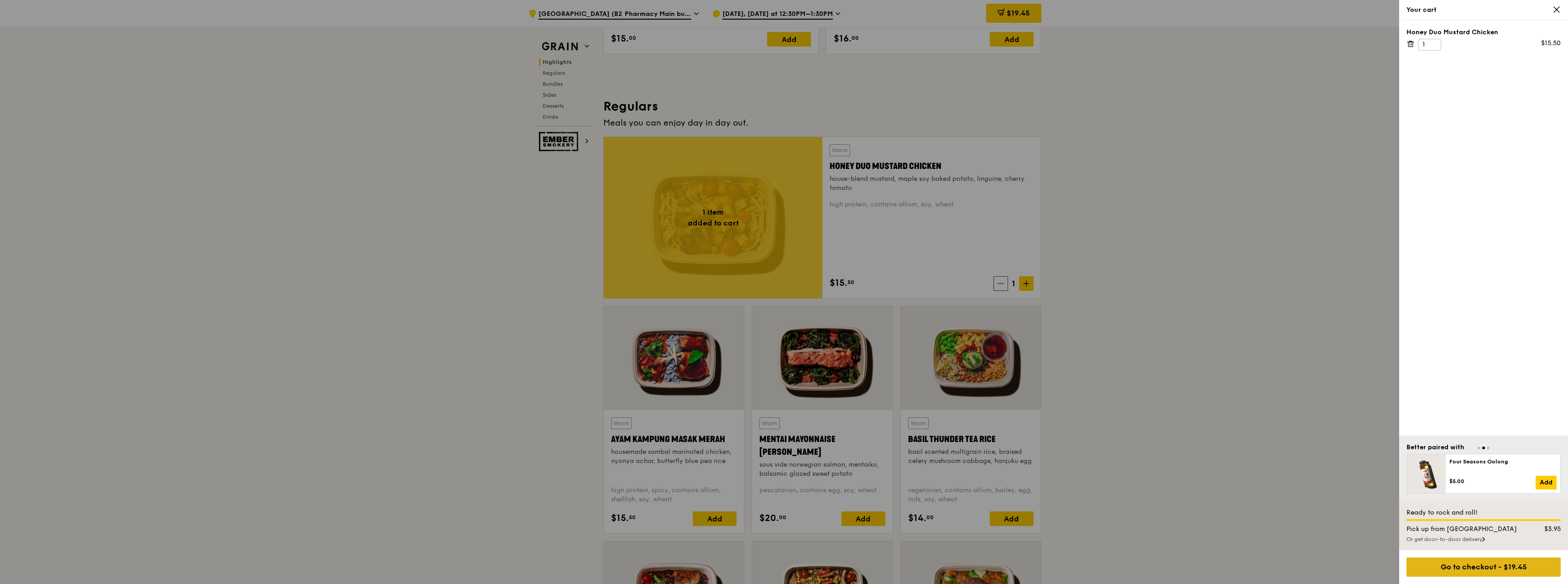
click at [1491, 574] on div "Go to checkout - $19.45" at bounding box center [1484, 567] width 154 height 19
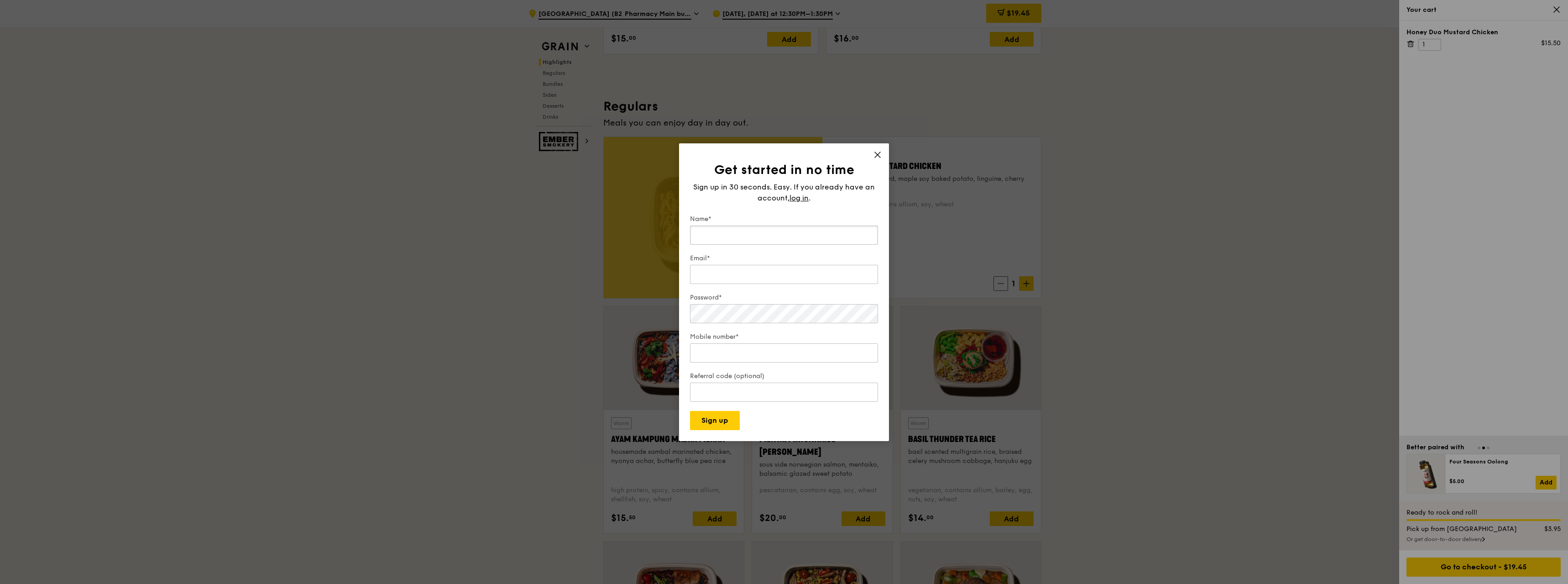
click at [759, 230] on input "Name*" at bounding box center [783, 235] width 188 height 19
click at [739, 234] on input "Name*" at bounding box center [783, 231] width 188 height 19
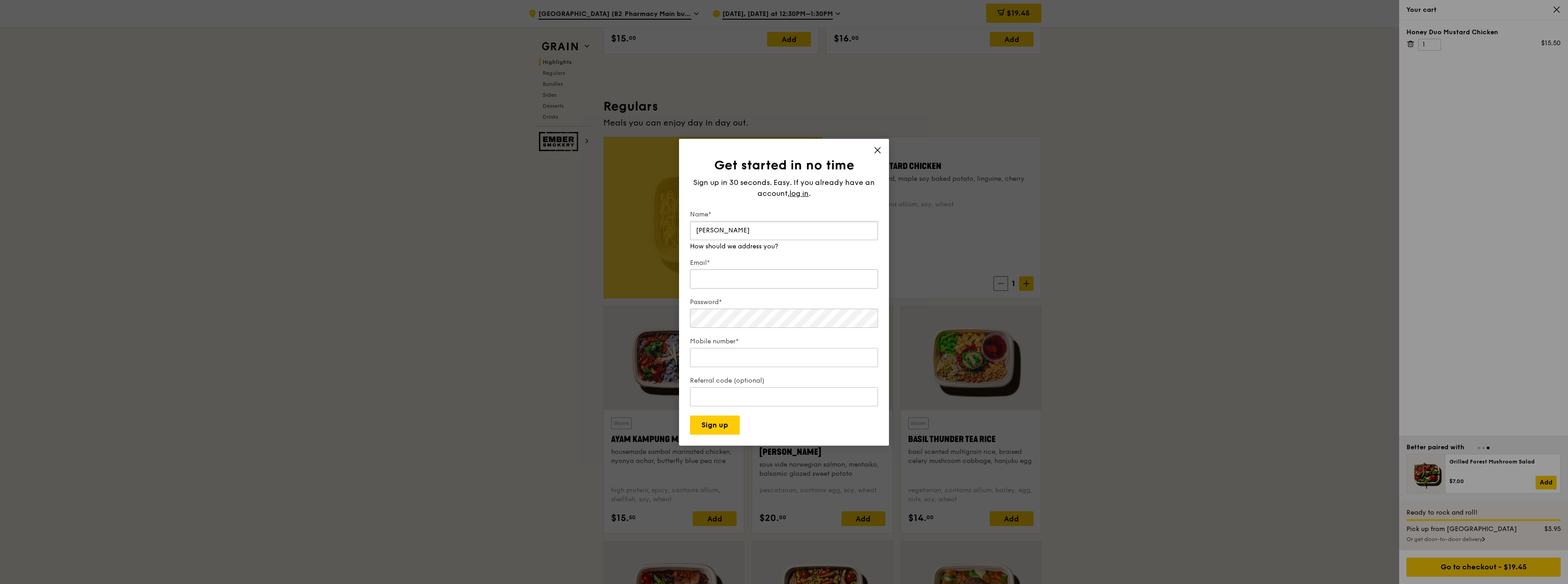
type input "[PERSON_NAME]"
click at [802, 276] on input "Email*" at bounding box center [783, 270] width 188 height 19
type input "[EMAIL_ADDRESS][DOMAIN_NAME]"
click at [739, 323] on div "Password*" at bounding box center [783, 313] width 188 height 32
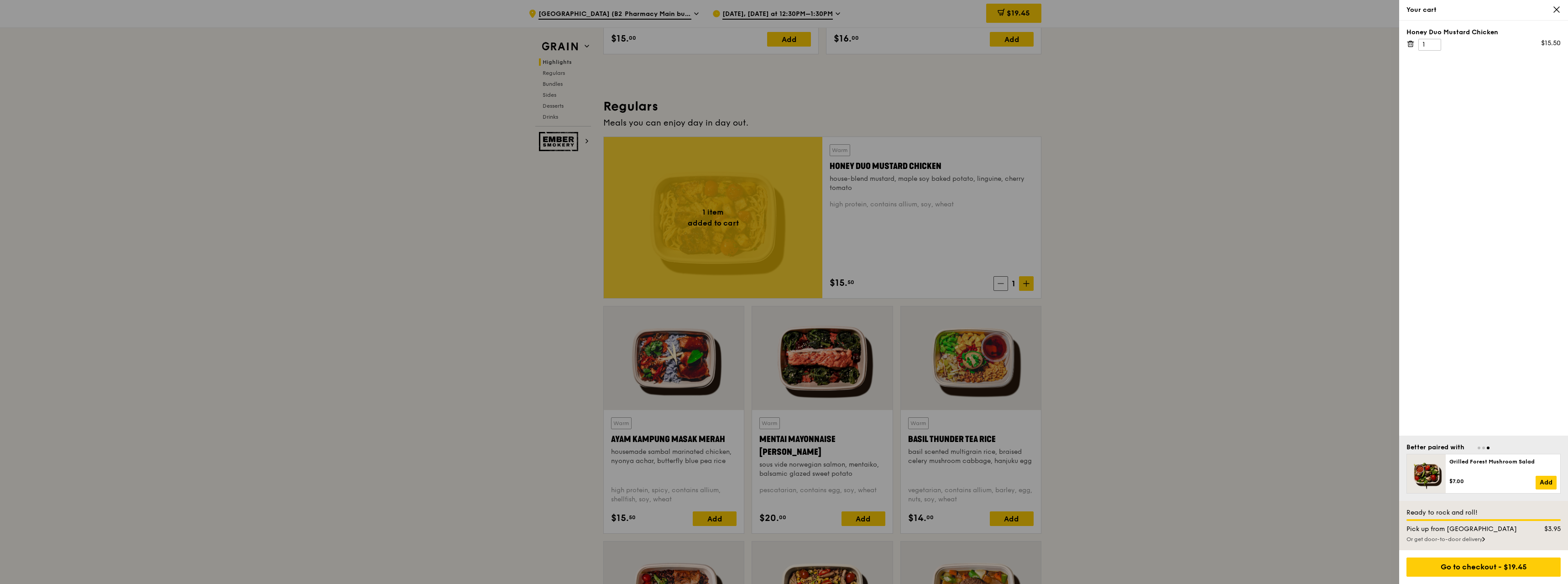
click at [1172, 322] on div at bounding box center [784, 292] width 1568 height 584
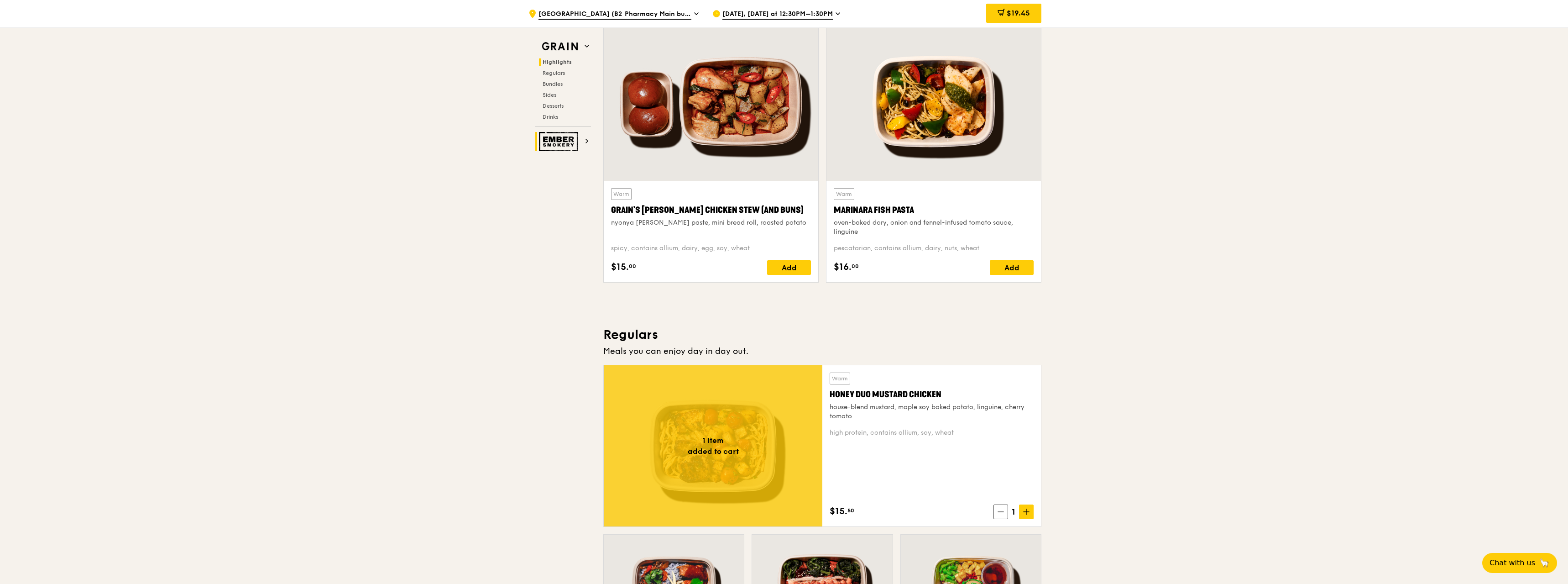
click at [556, 149] on img at bounding box center [560, 141] width 42 height 19
